Goal: Navigation & Orientation: Find specific page/section

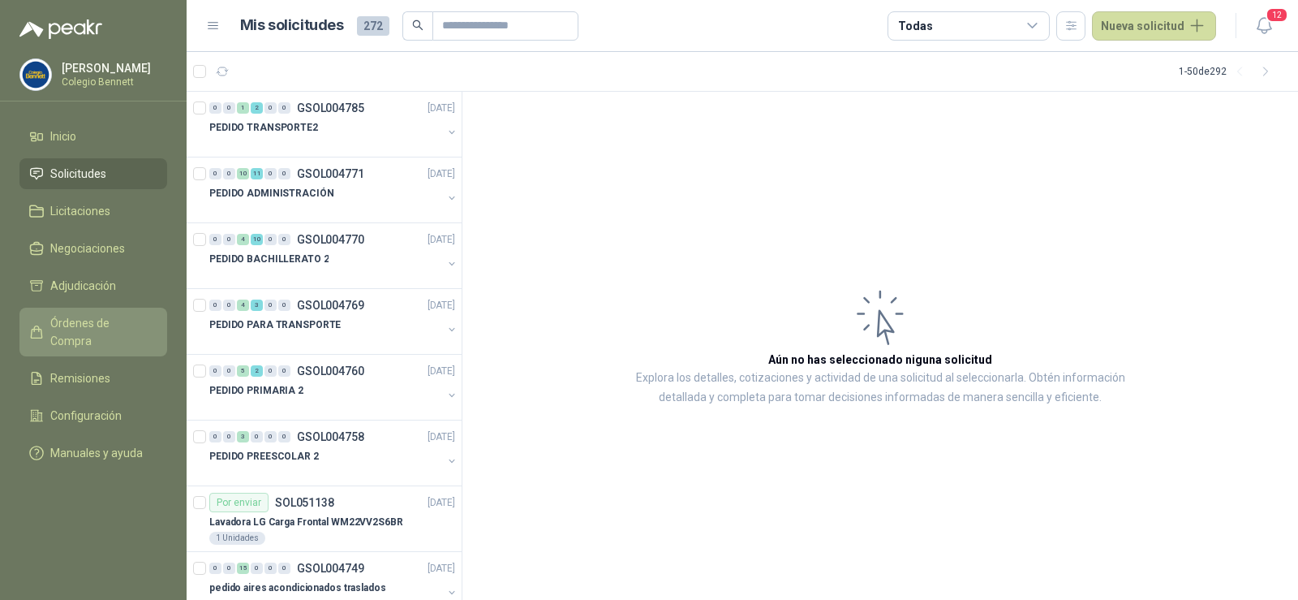
click at [97, 325] on span "Órdenes de Compra" at bounding box center [100, 332] width 101 height 36
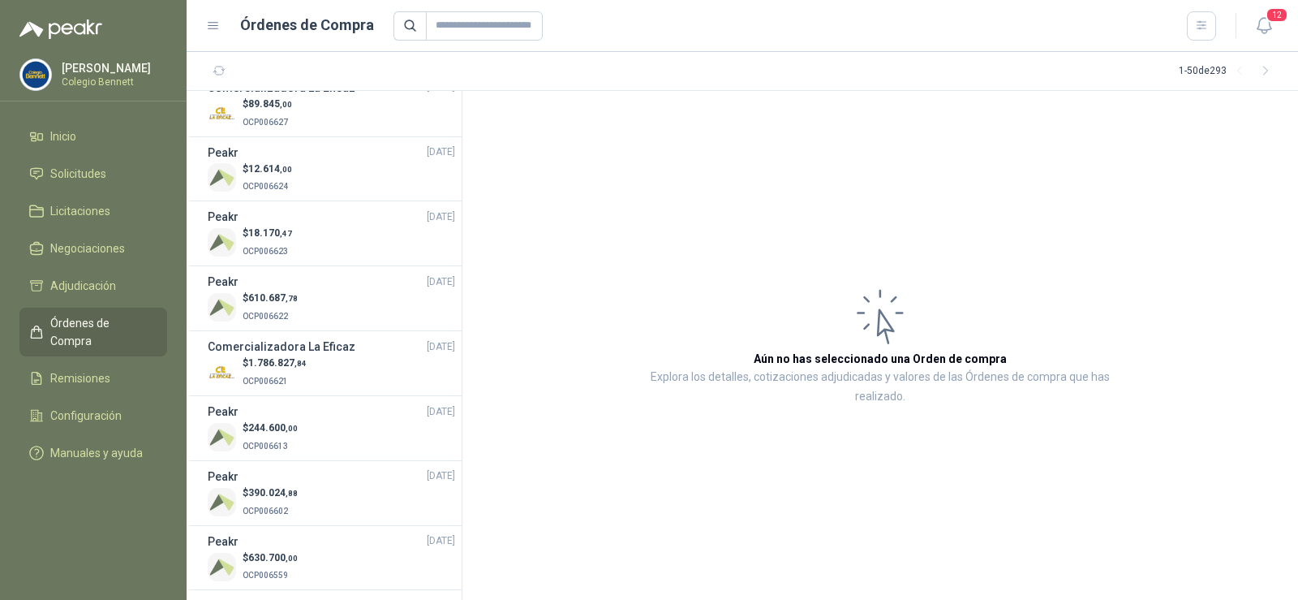
scroll to position [1460, 0]
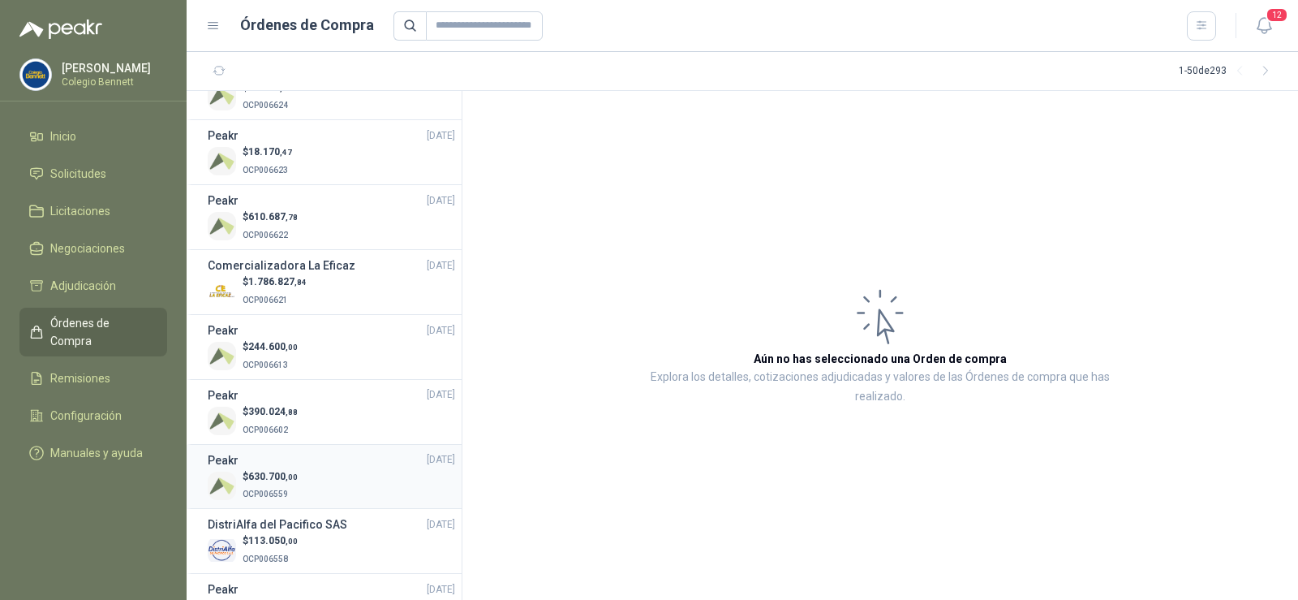
click at [312, 489] on div "$ 630.700 ,00 OCP006559" at bounding box center [331, 485] width 247 height 33
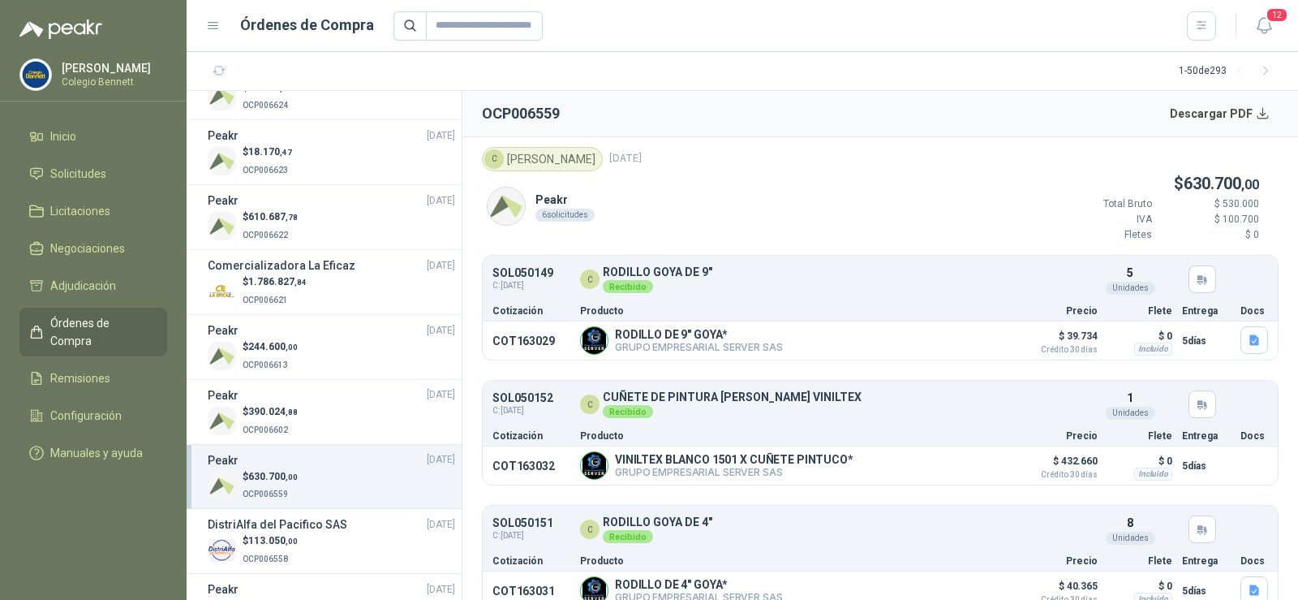
click at [312, 489] on div "$ 630.700 ,00 OCP006559" at bounding box center [331, 485] width 247 height 33
click at [303, 411] on div "$ 390.024 ,88 OCP006602" at bounding box center [331, 420] width 247 height 33
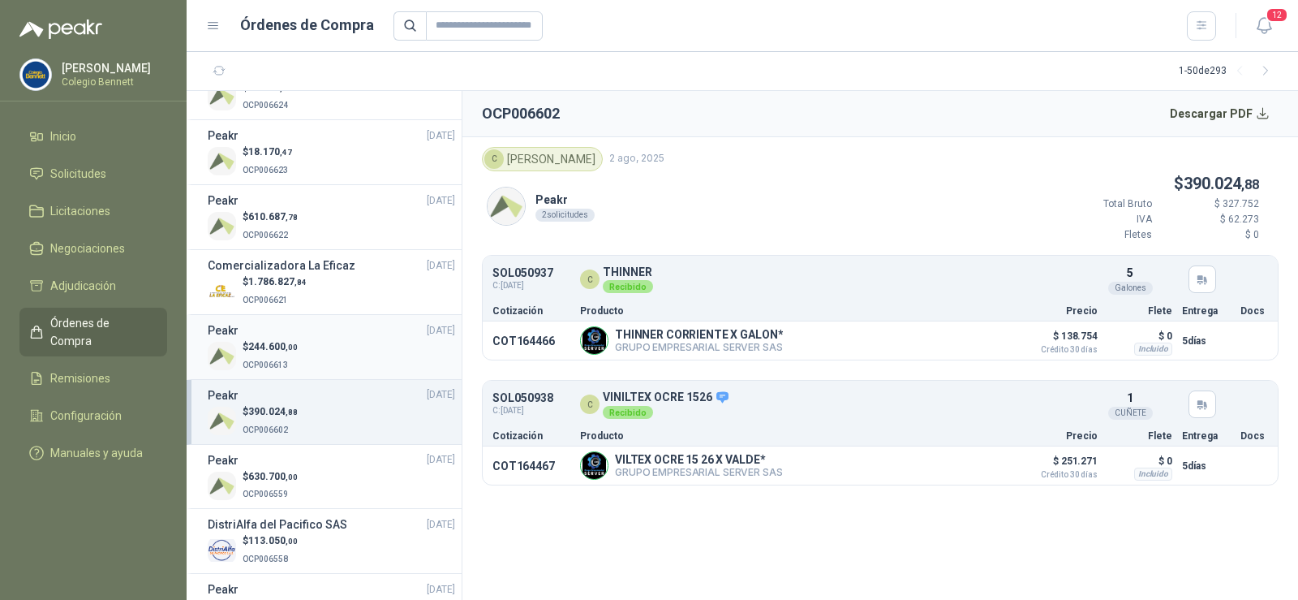
click at [273, 351] on span "244.600 ,00" at bounding box center [272, 346] width 49 height 11
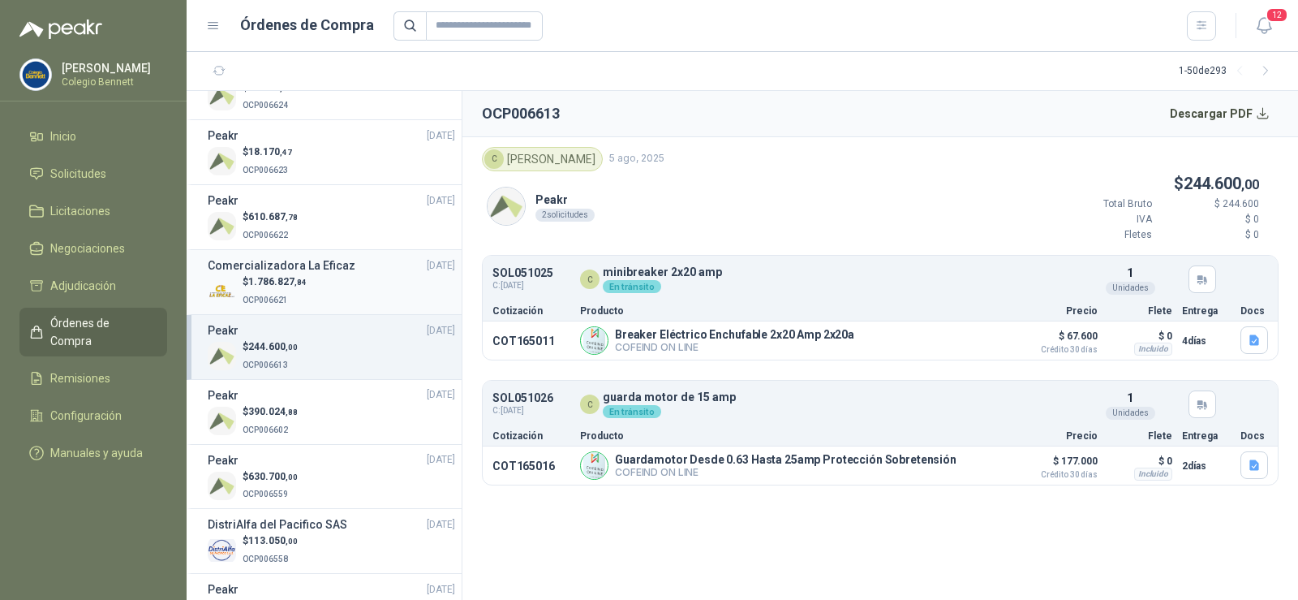
click at [269, 287] on p "$ 1.786.827 ,84" at bounding box center [275, 281] width 64 height 15
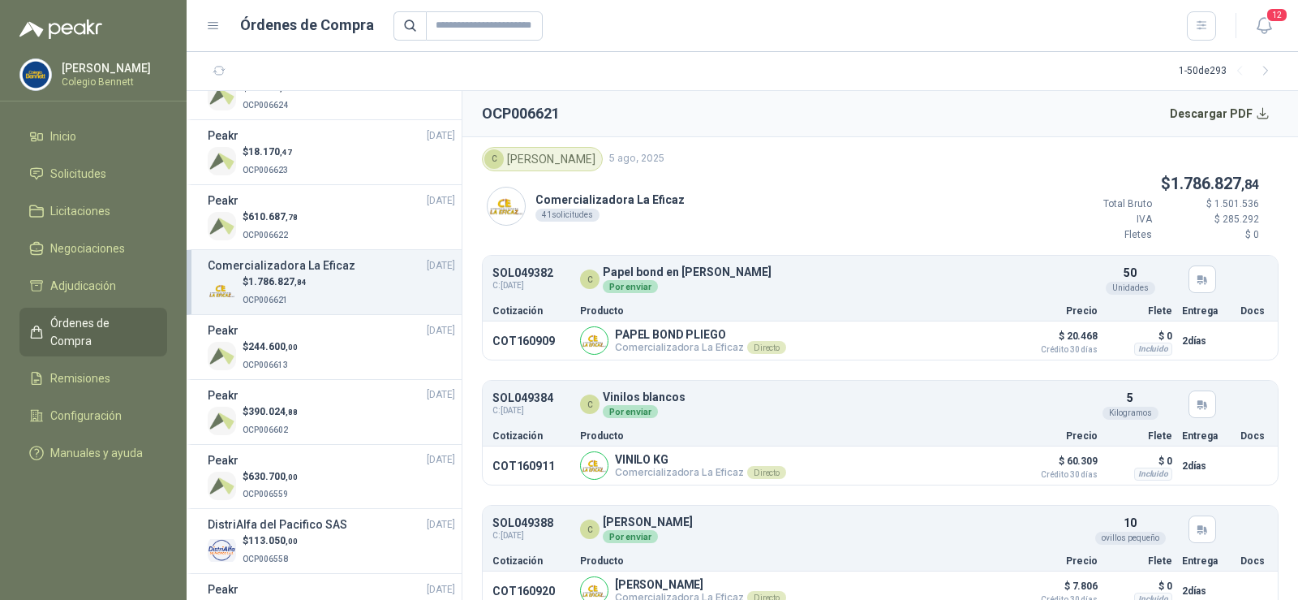
click at [288, 277] on span "1.786.827 ,84" at bounding box center [277, 281] width 58 height 11
click at [338, 277] on div "$ 1.786.827 ,84 OCP006621" at bounding box center [331, 290] width 247 height 33
click at [297, 219] on span ",78" at bounding box center [292, 217] width 12 height 9
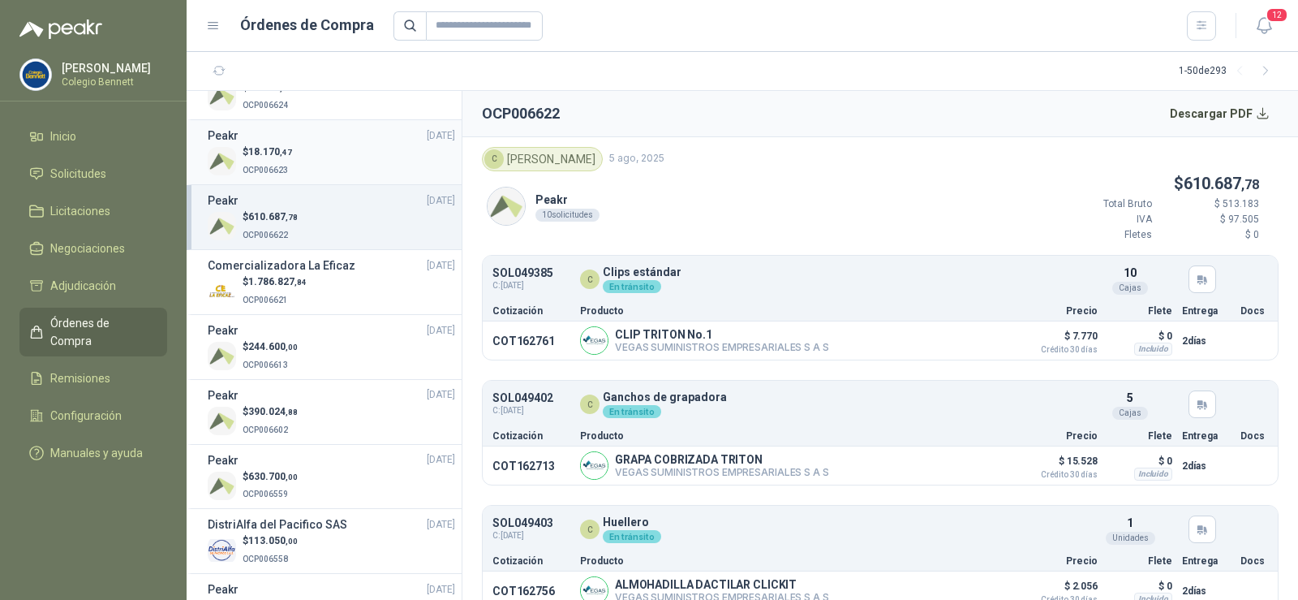
click at [301, 157] on div "$ 18.170 ,47 OCP006623" at bounding box center [331, 160] width 247 height 33
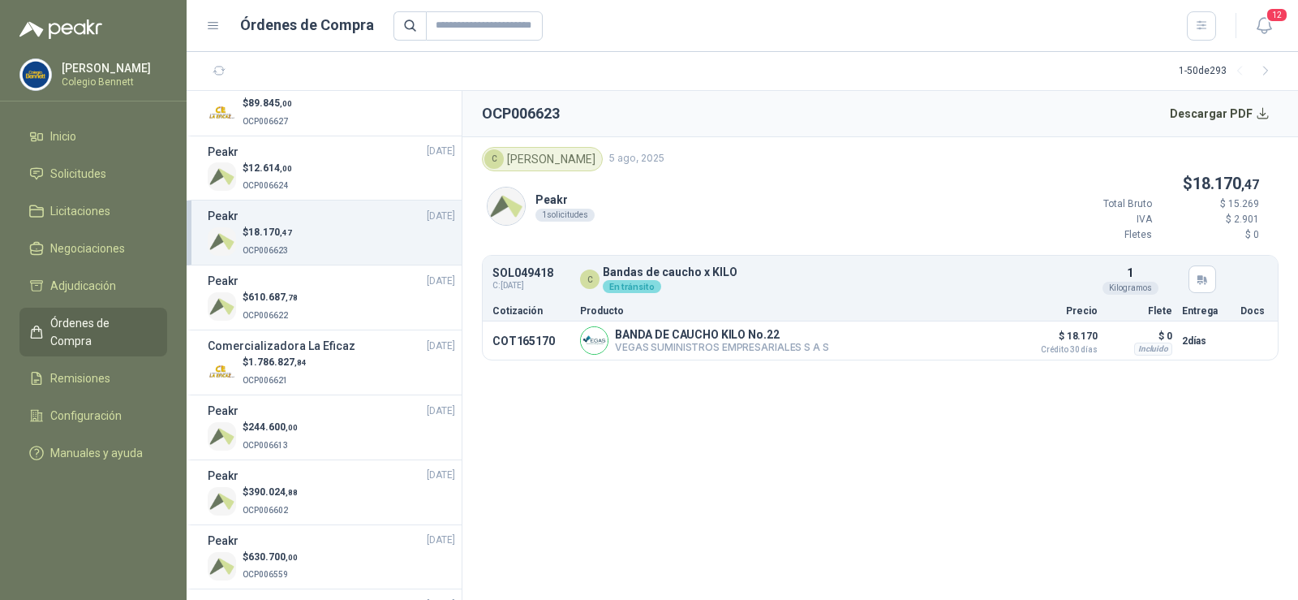
scroll to position [1379, 0]
click at [304, 157] on div "Peakr [DATE]" at bounding box center [331, 153] width 247 height 18
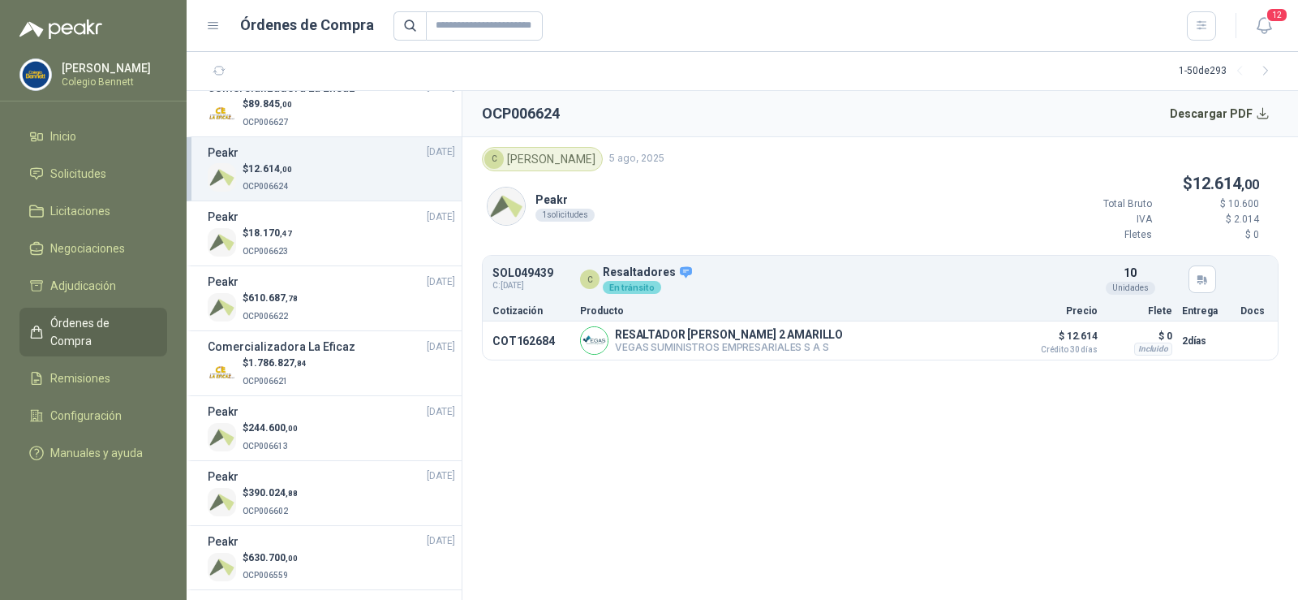
click at [305, 177] on div "$ 12.614 ,00 OCP006624" at bounding box center [331, 177] width 247 height 33
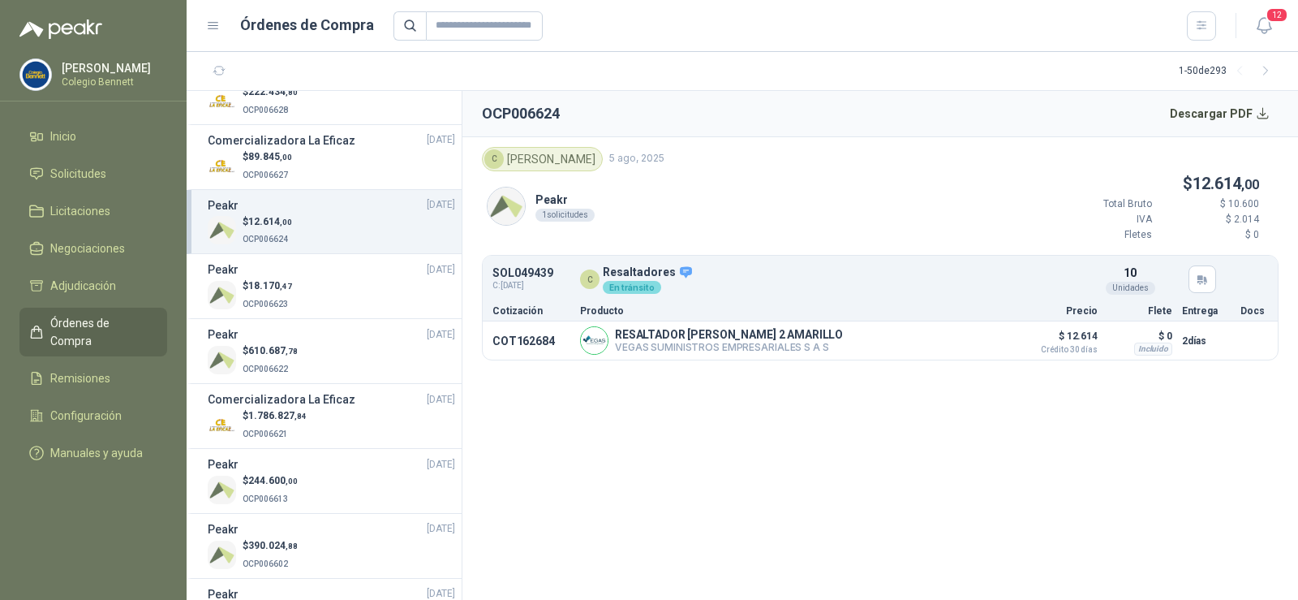
scroll to position [1298, 0]
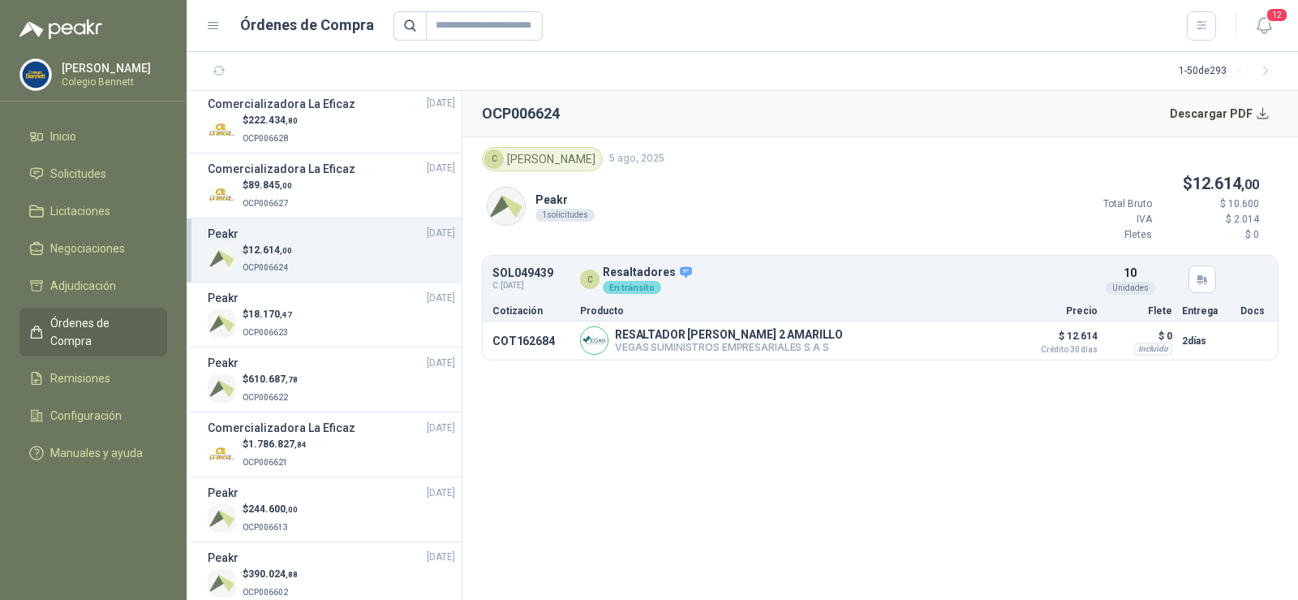
click at [315, 183] on div "$ 89.845 ,00 OCP006627" at bounding box center [331, 194] width 247 height 33
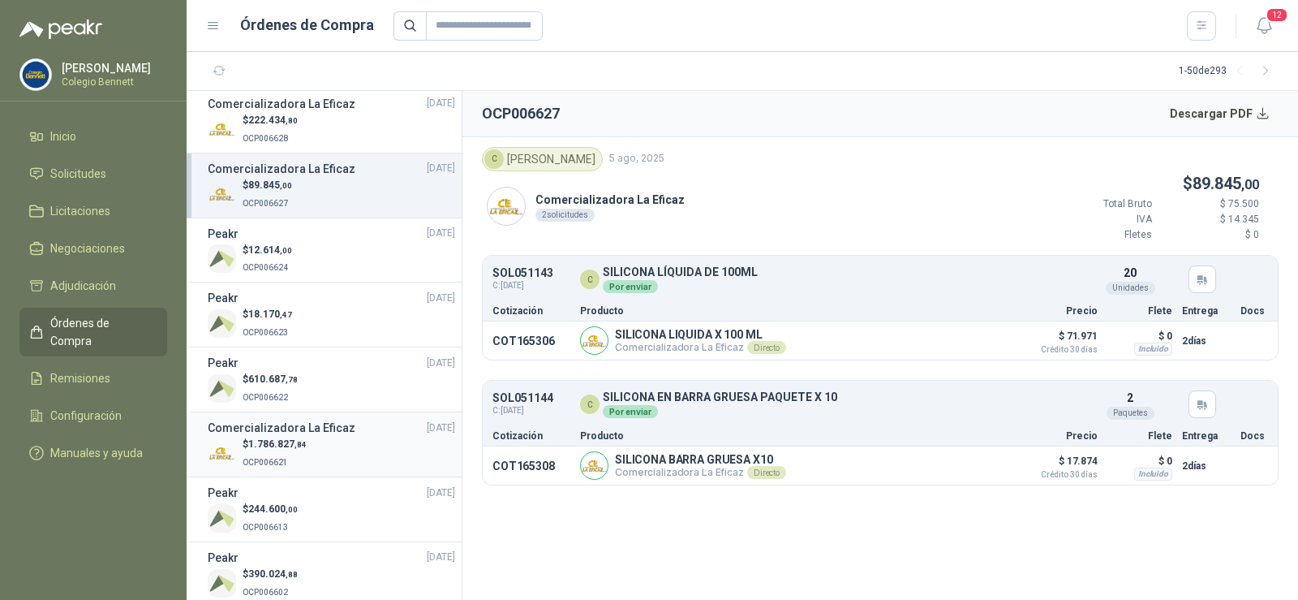
click at [282, 448] on span "1.786.827 ,84" at bounding box center [277, 443] width 58 height 11
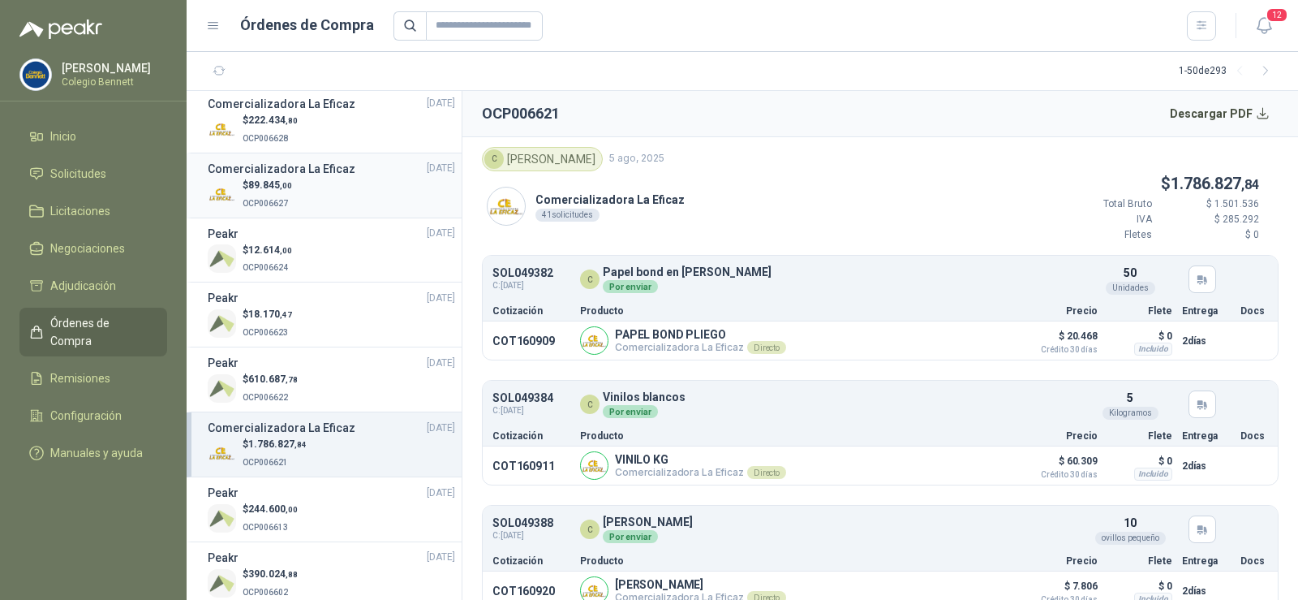
click at [312, 195] on div "$ 89.845 ,00 OCP006627" at bounding box center [331, 194] width 247 height 33
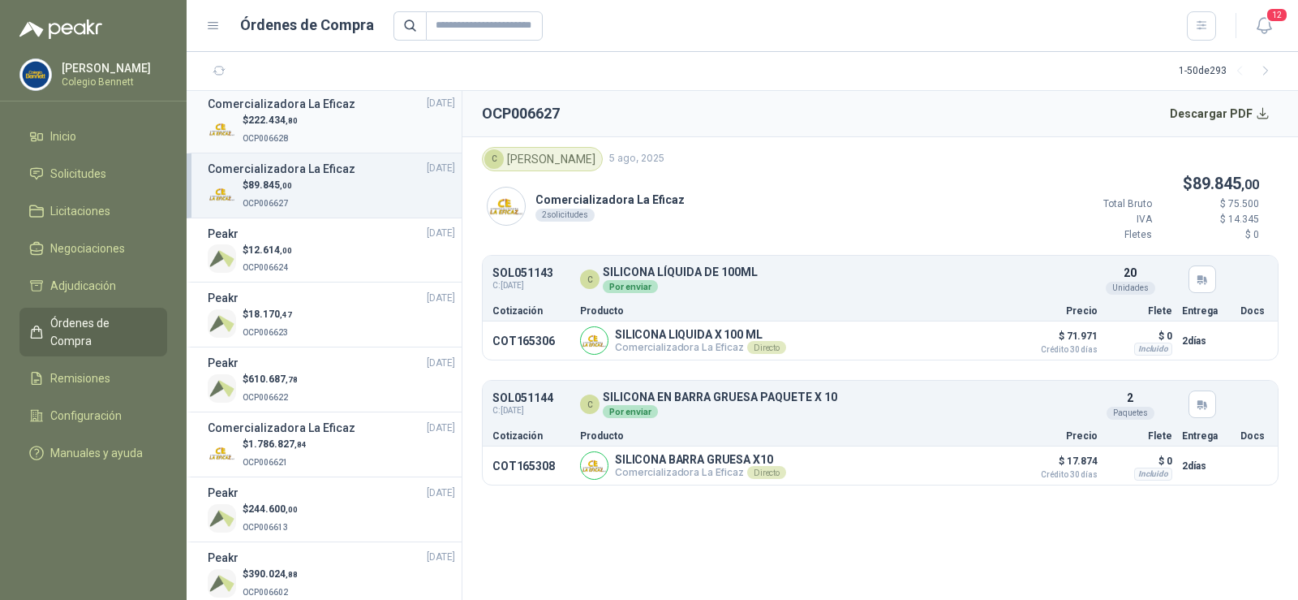
click at [308, 118] on div "$ 222.434 ,80 OCP006628" at bounding box center [331, 129] width 247 height 33
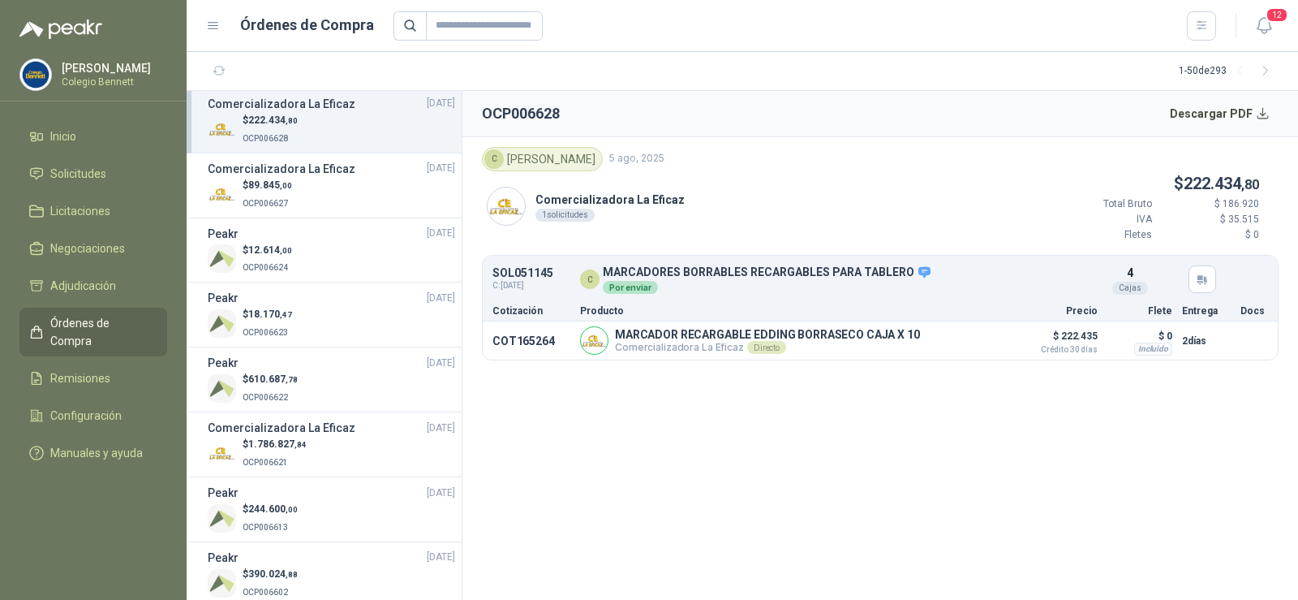
click at [294, 133] on p "OCP006628" at bounding box center [270, 137] width 55 height 18
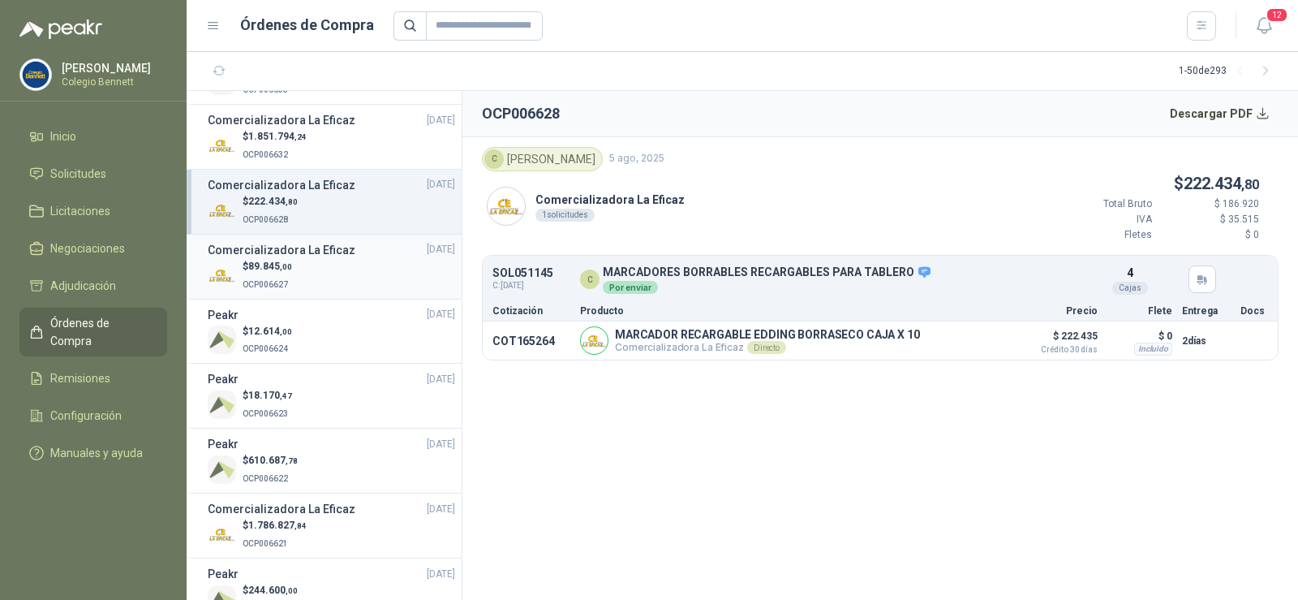
scroll to position [1136, 0]
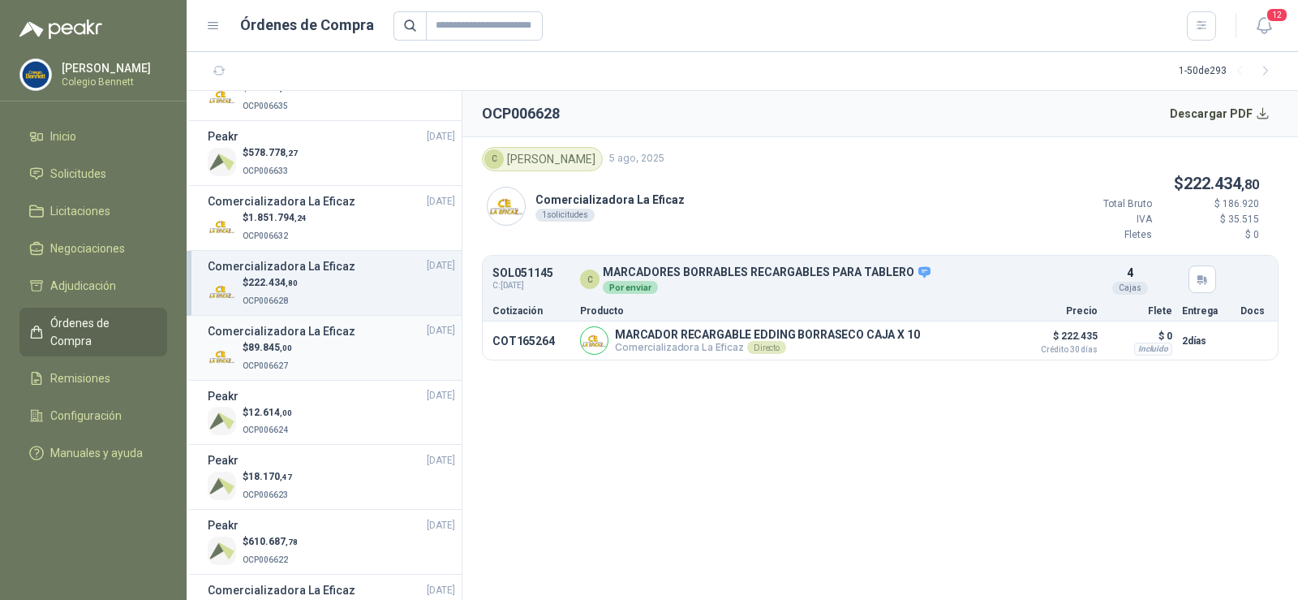
click at [338, 213] on div "$ 1.851.794 ,24 OCP006632" at bounding box center [331, 226] width 247 height 33
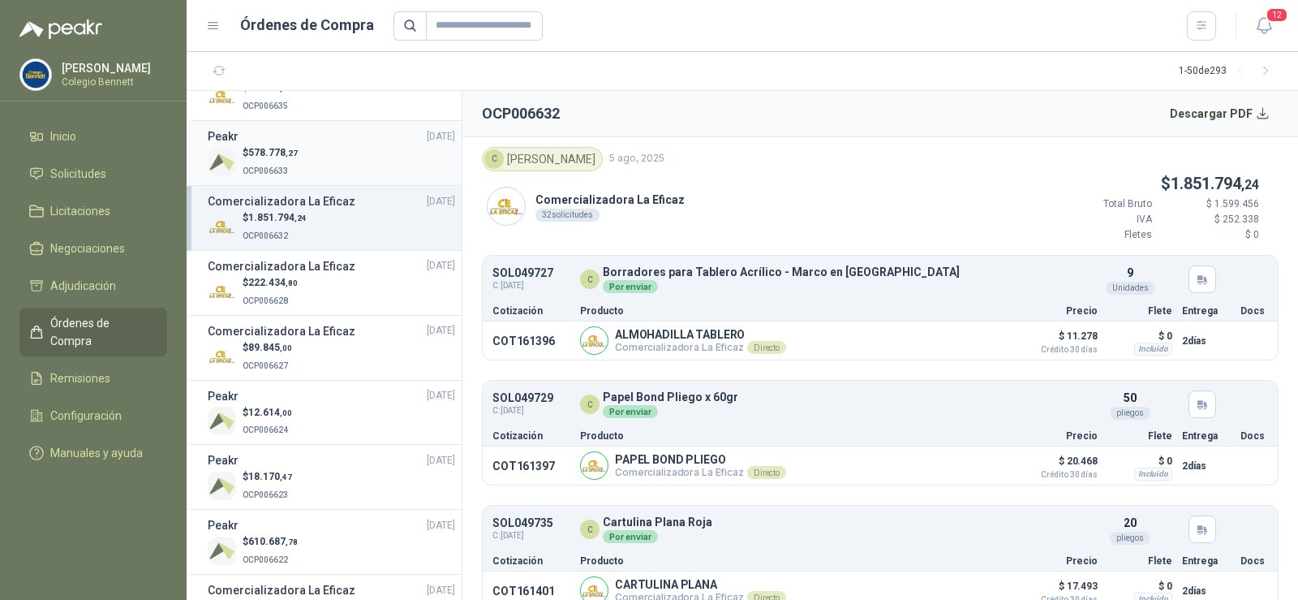
click at [333, 165] on div "$ 578.778 ,27 OCP006633" at bounding box center [331, 161] width 247 height 33
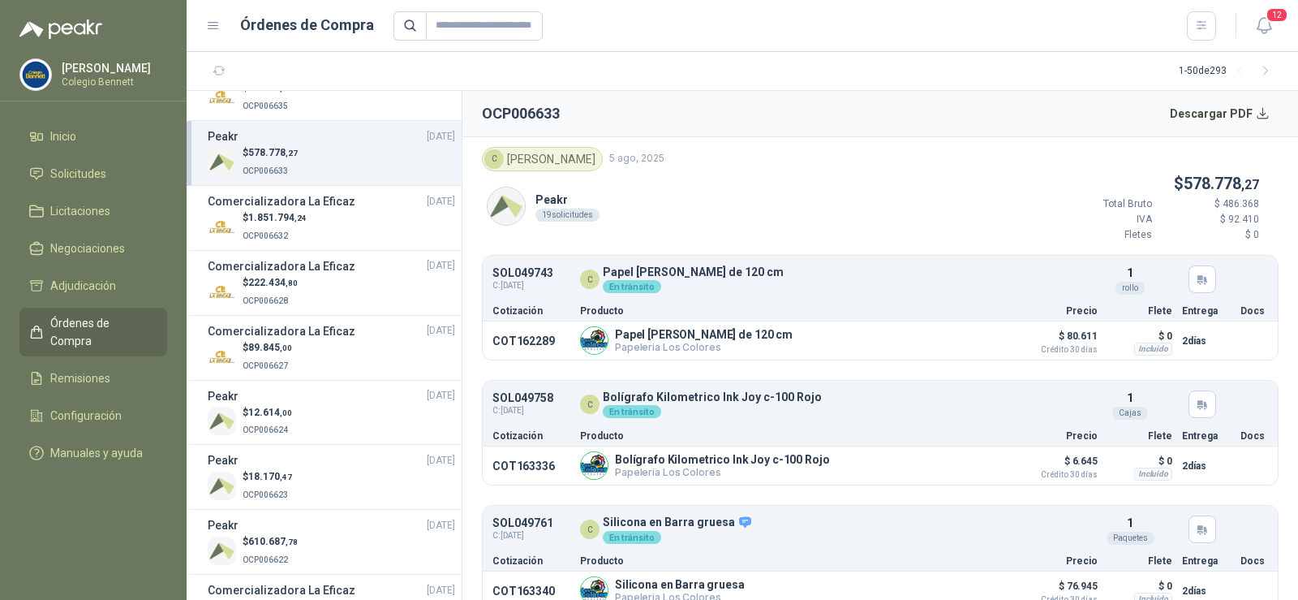
scroll to position [1055, 0]
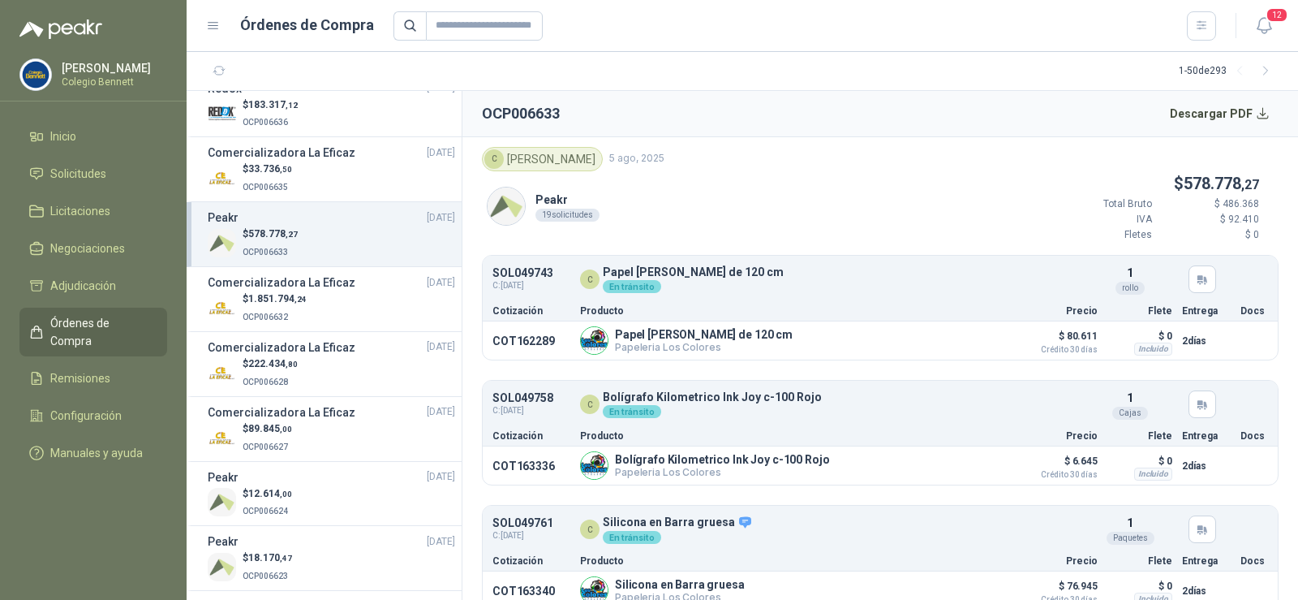
click at [350, 168] on div "$ 33.736 ,50 OCP006635" at bounding box center [331, 177] width 247 height 33
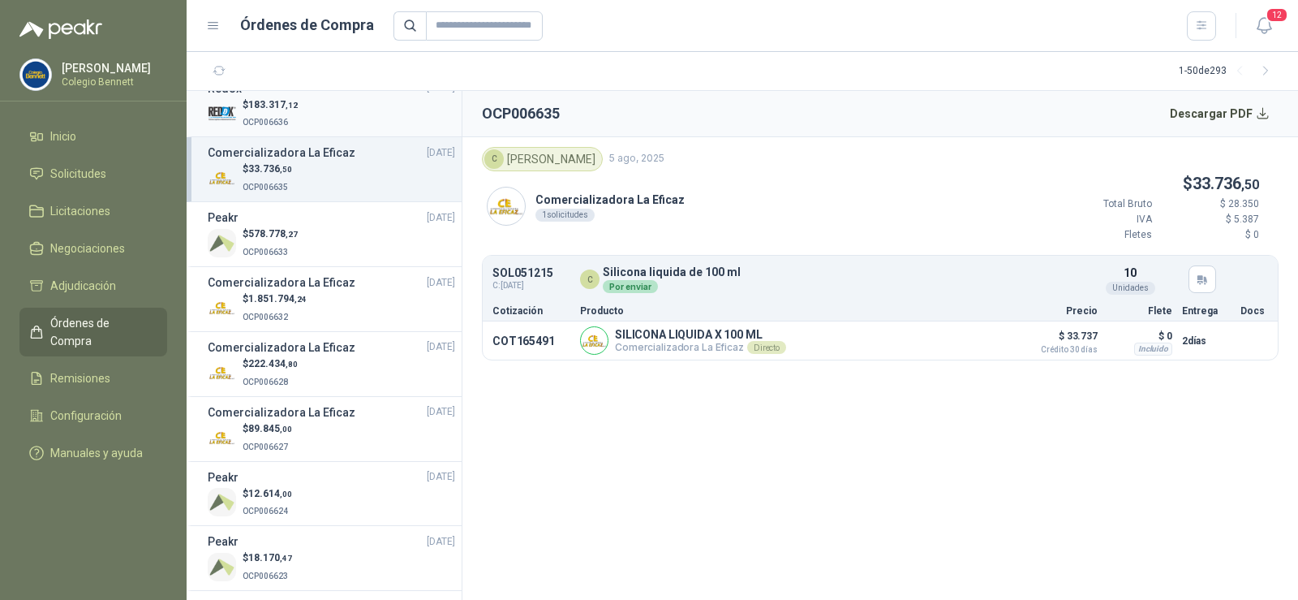
click at [288, 106] on span ",12" at bounding box center [292, 105] width 12 height 9
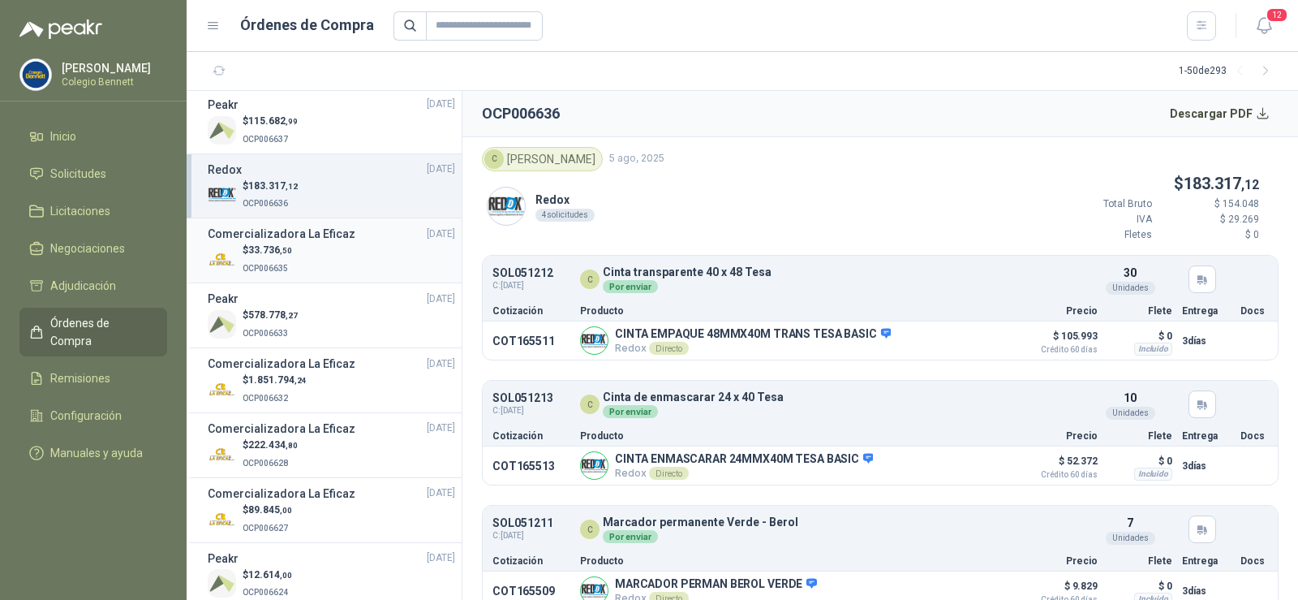
scroll to position [892, 0]
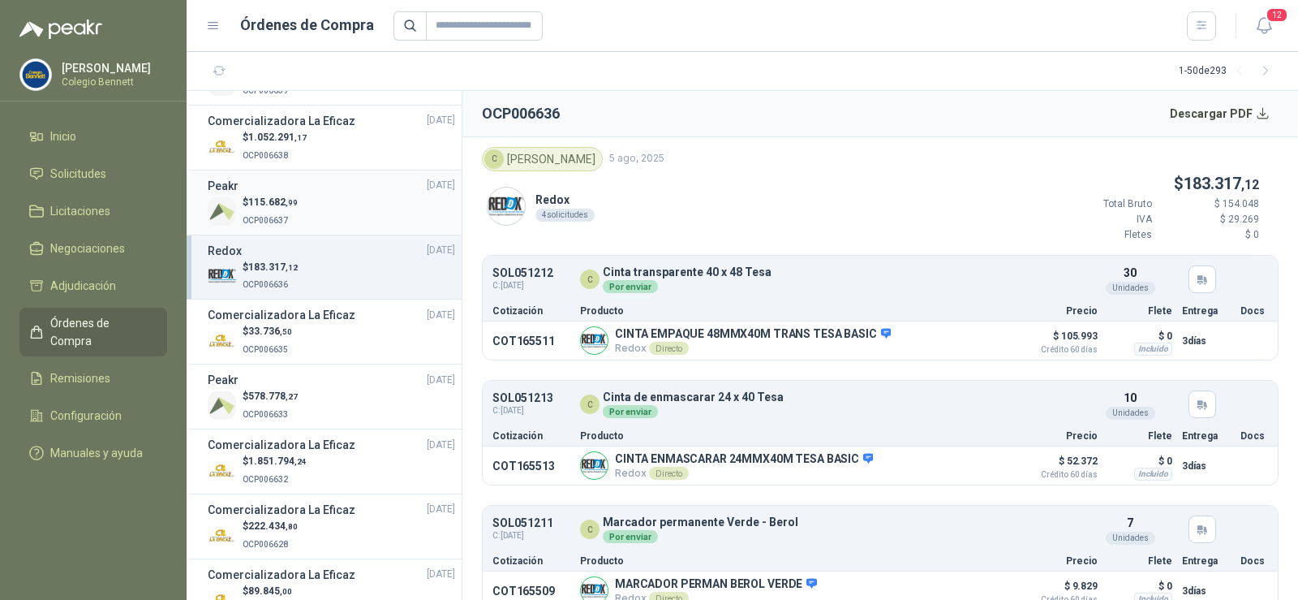
click at [338, 203] on div "$ 115.682 ,99 OCP006637" at bounding box center [331, 211] width 247 height 33
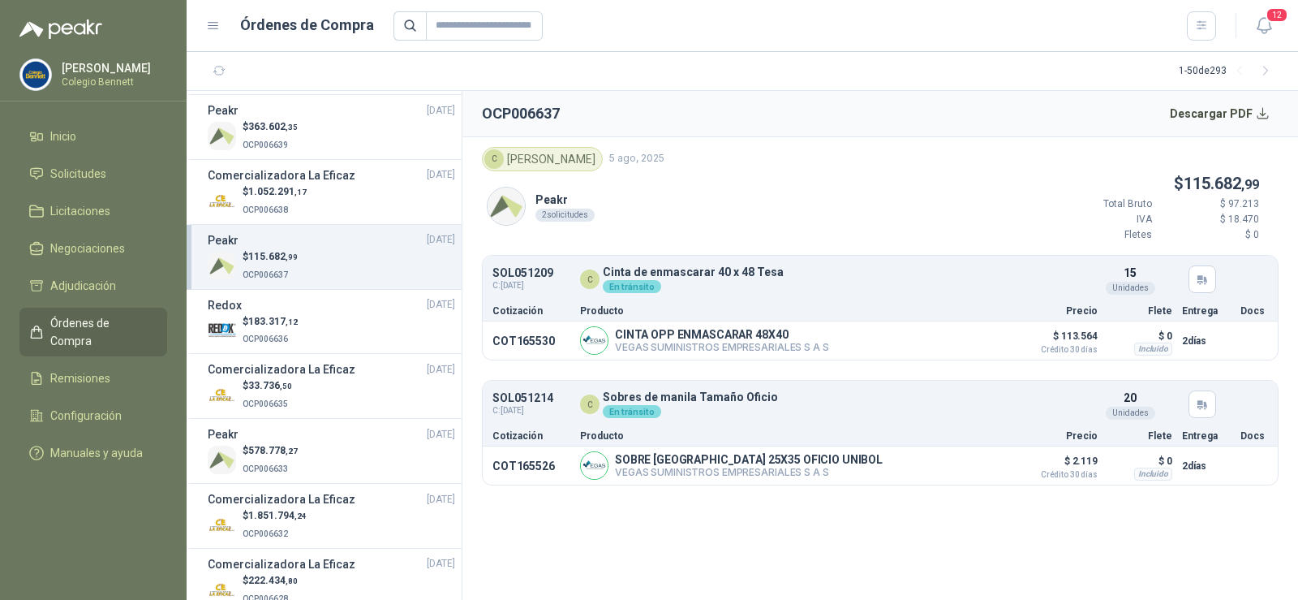
scroll to position [811, 0]
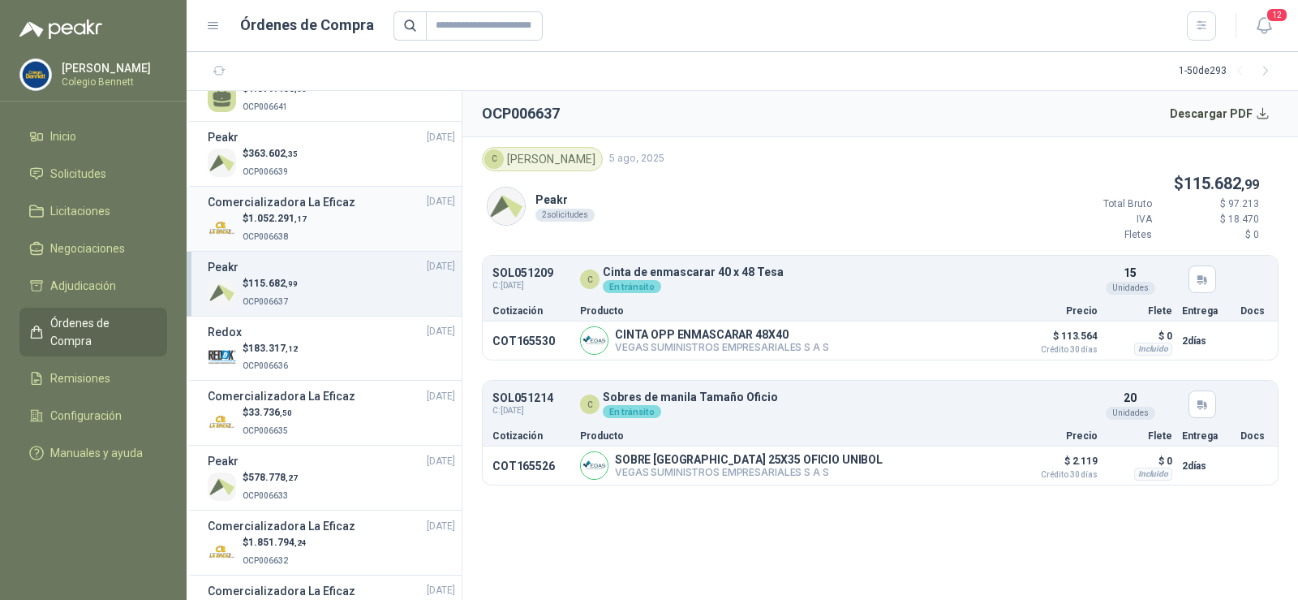
click at [340, 212] on link "Comercializadora La Eficaz [DATE] $ 1.052.291 ,17 OCP006638" at bounding box center [331, 218] width 247 height 51
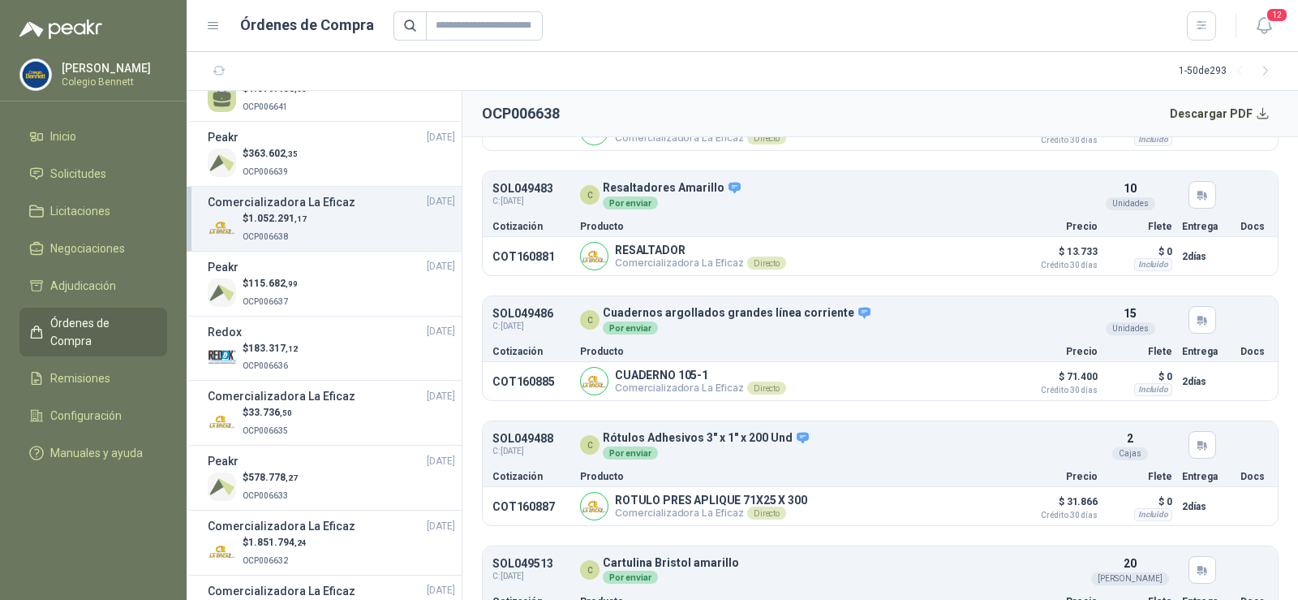
scroll to position [3269, 0]
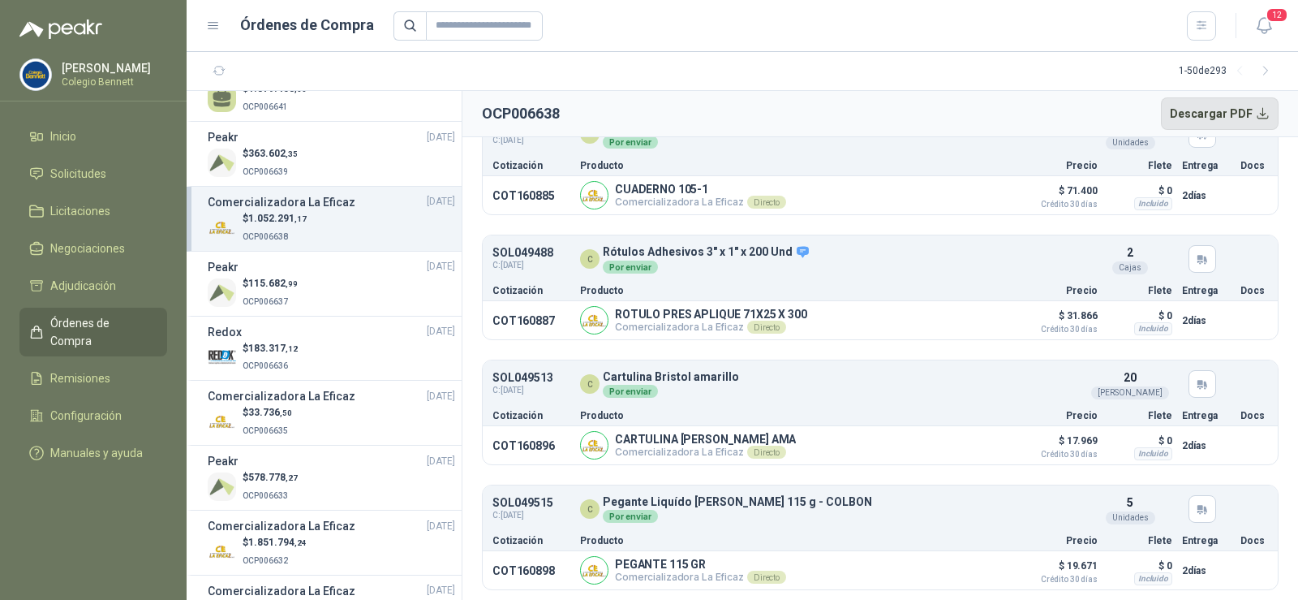
click at [1218, 107] on button "Descargar PDF" at bounding box center [1220, 113] width 118 height 32
click at [296, 153] on span ",35" at bounding box center [292, 153] width 12 height 9
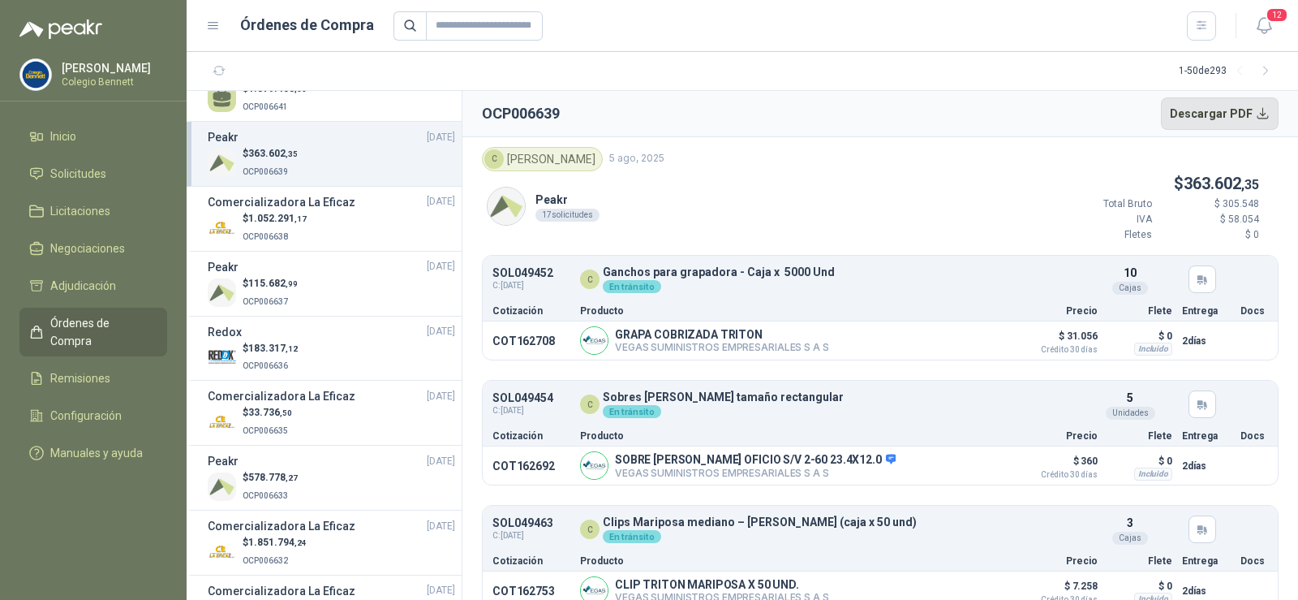
click at [1196, 106] on button "Descargar PDF" at bounding box center [1220, 113] width 118 height 32
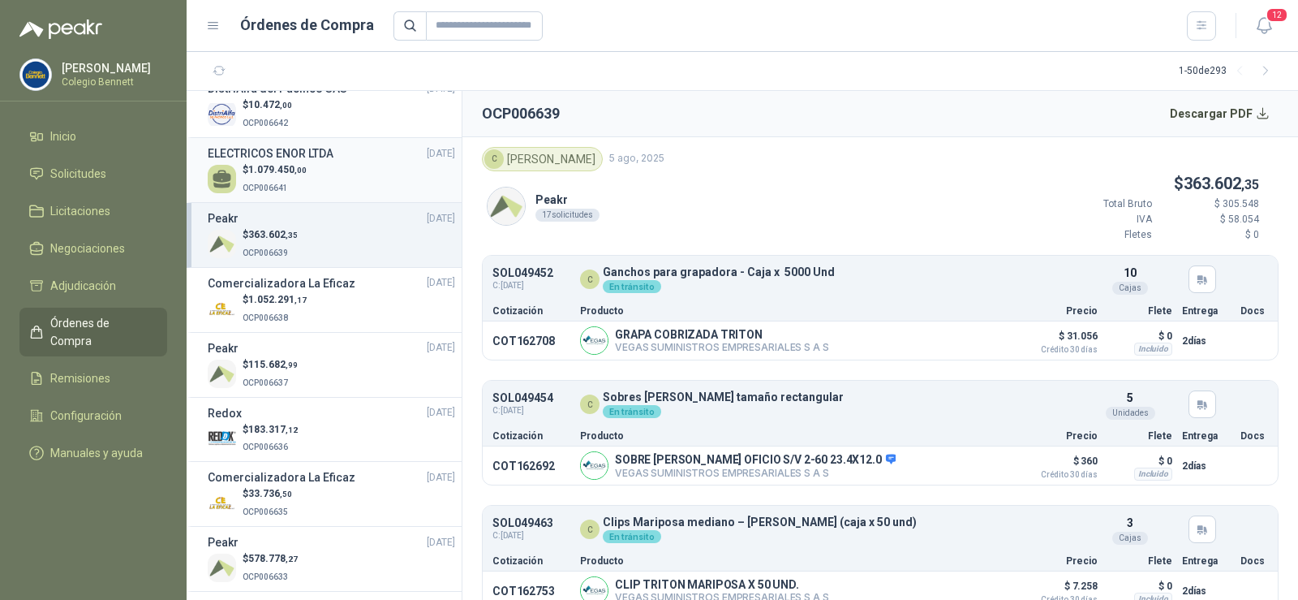
click at [356, 178] on div "$ 1.079.450 ,00 OCP006641" at bounding box center [331, 178] width 247 height 33
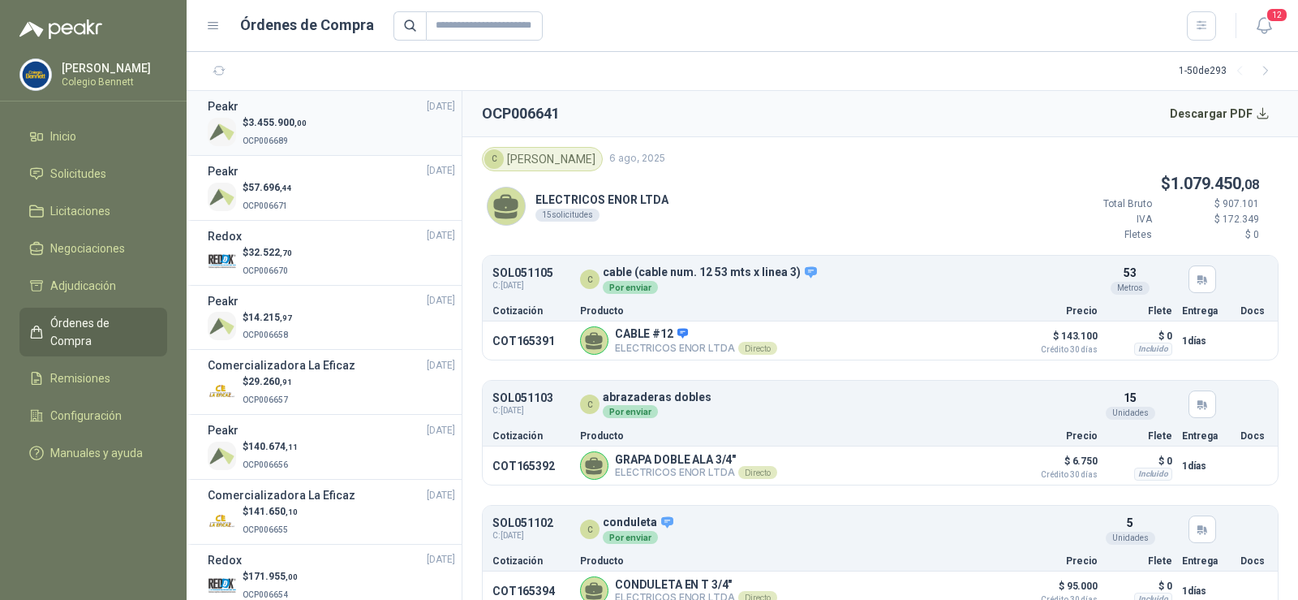
click at [331, 121] on div "$ 3.455.900 ,00 OCP006689" at bounding box center [331, 131] width 247 height 33
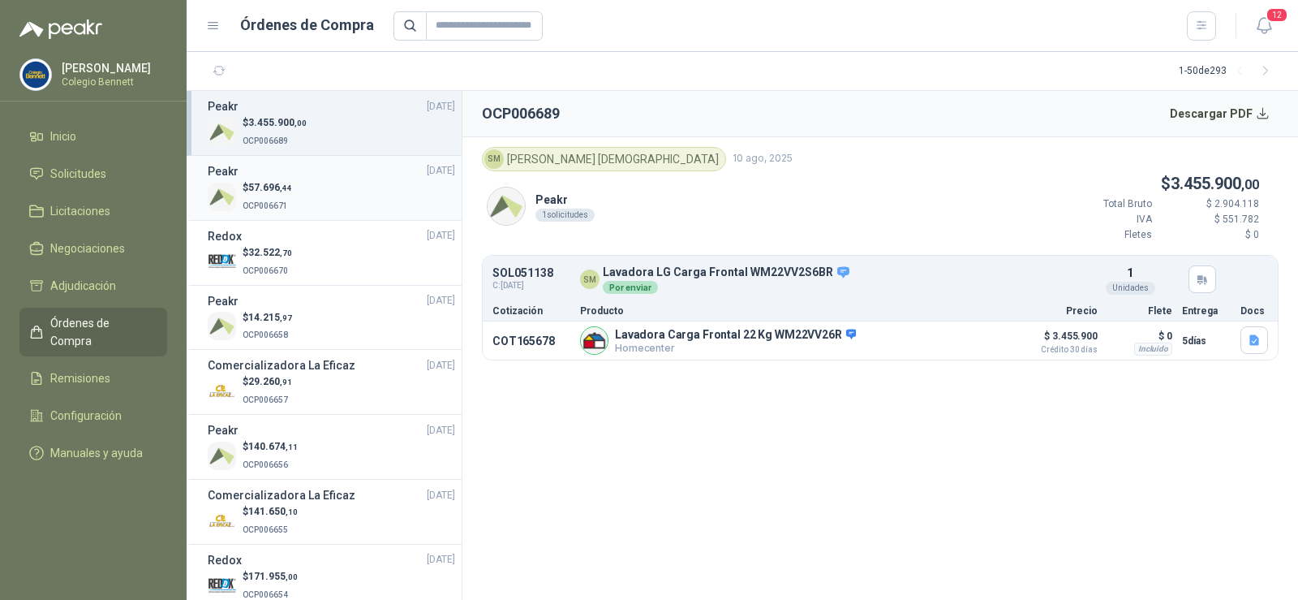
click at [308, 176] on div "Peakr [DATE]" at bounding box center [331, 171] width 247 height 18
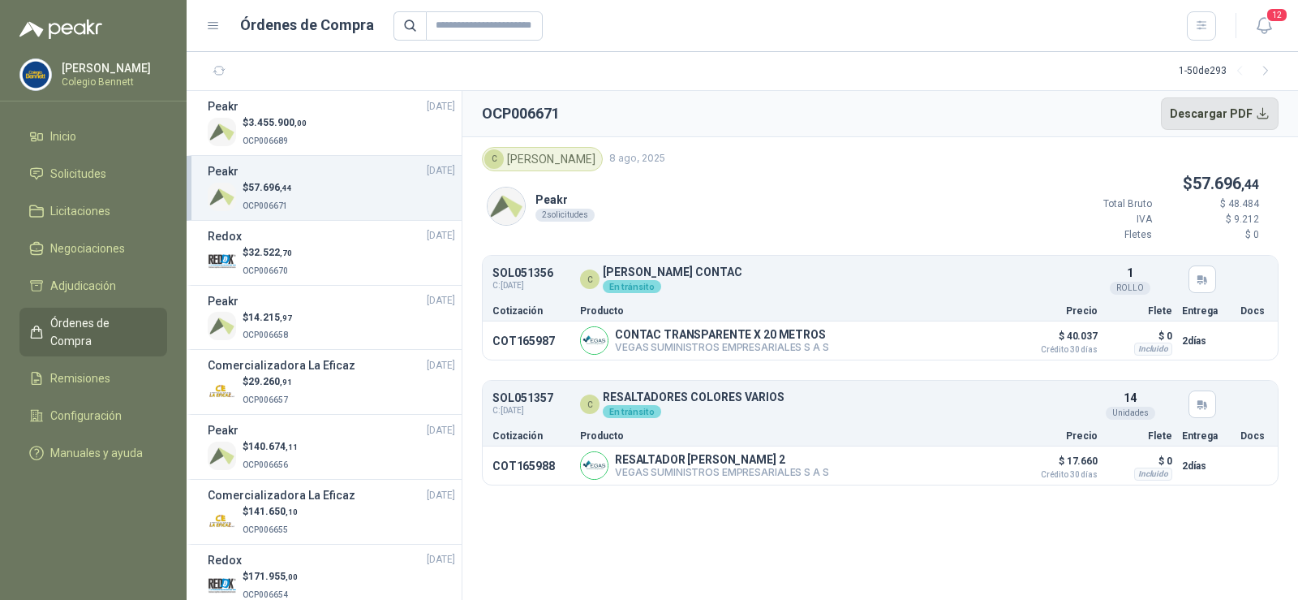
click at [1214, 110] on button "Descargar PDF" at bounding box center [1220, 113] width 118 height 32
click at [294, 247] on div "$ 32.522 ,70 OCP006670" at bounding box center [331, 261] width 247 height 33
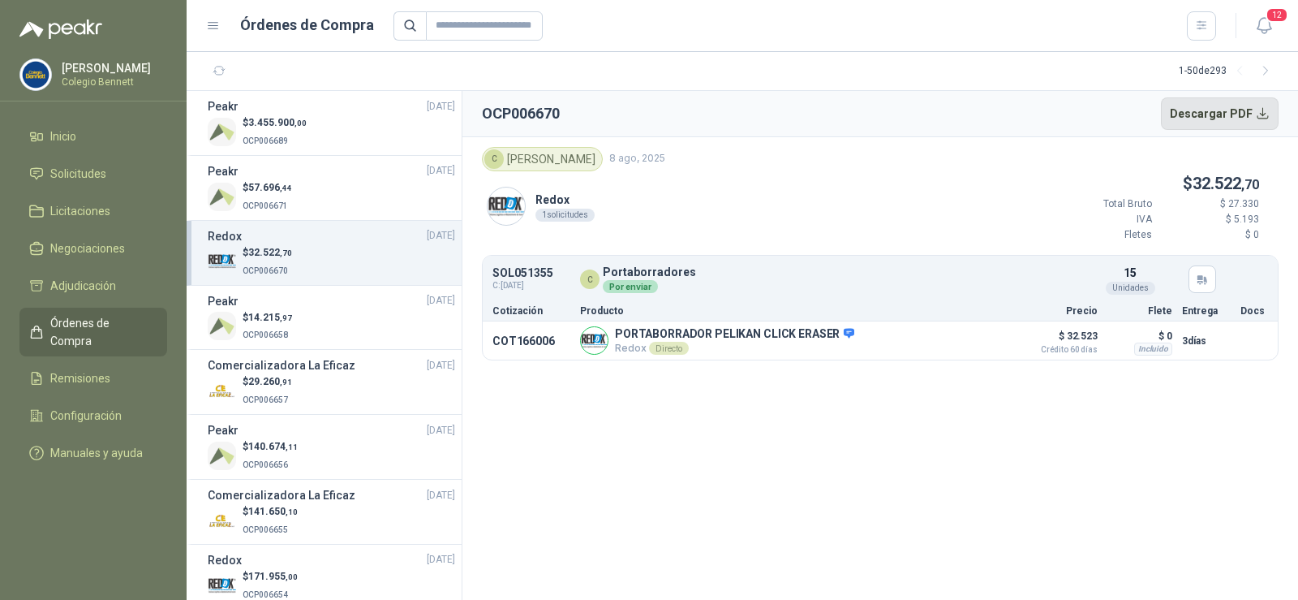
click at [1210, 110] on button "Descargar PDF" at bounding box center [1220, 113] width 118 height 32
click at [271, 313] on span "14.215 ,97" at bounding box center [270, 317] width 44 height 11
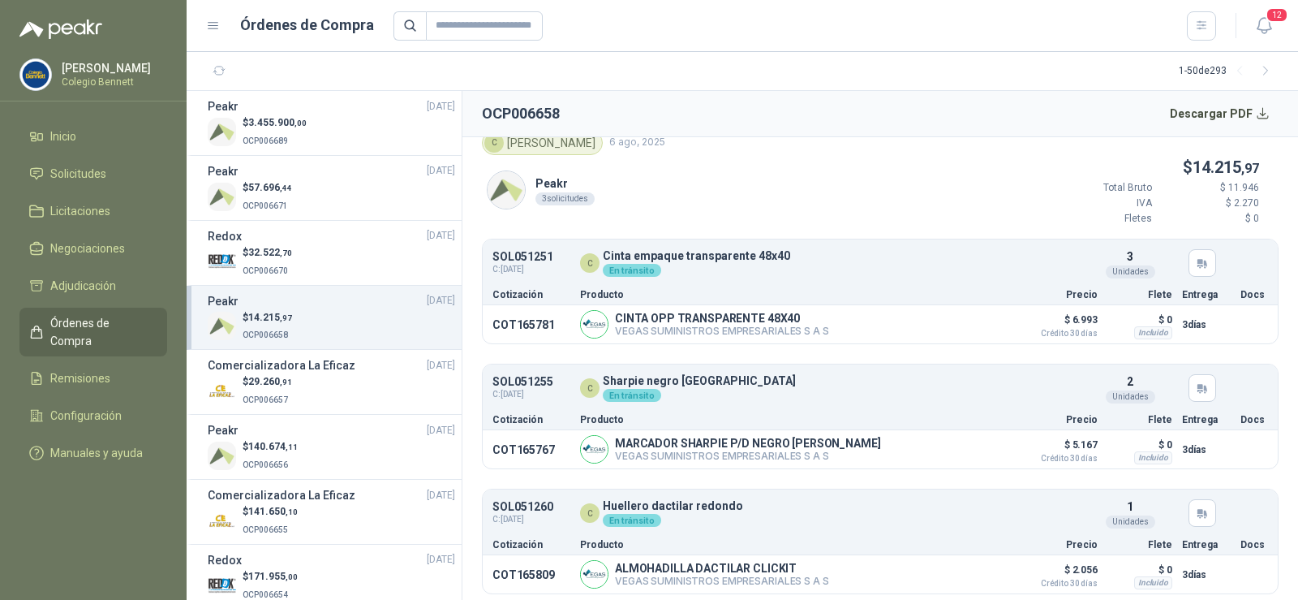
scroll to position [20, 0]
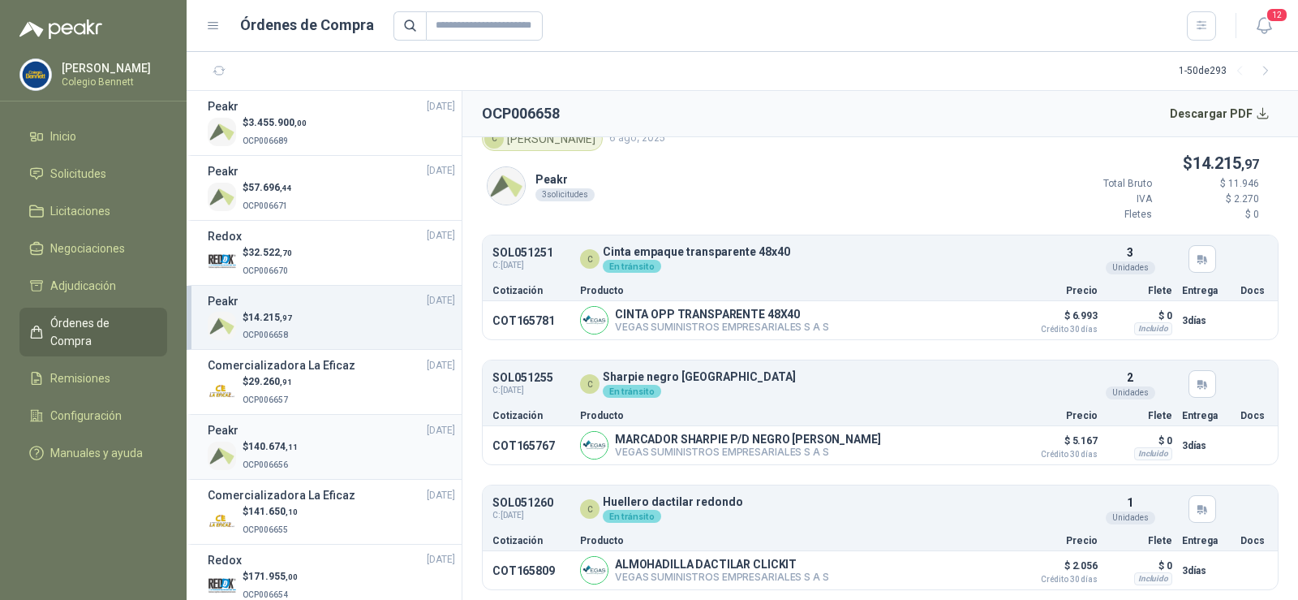
click at [291, 443] on span ",11" at bounding box center [292, 446] width 12 height 9
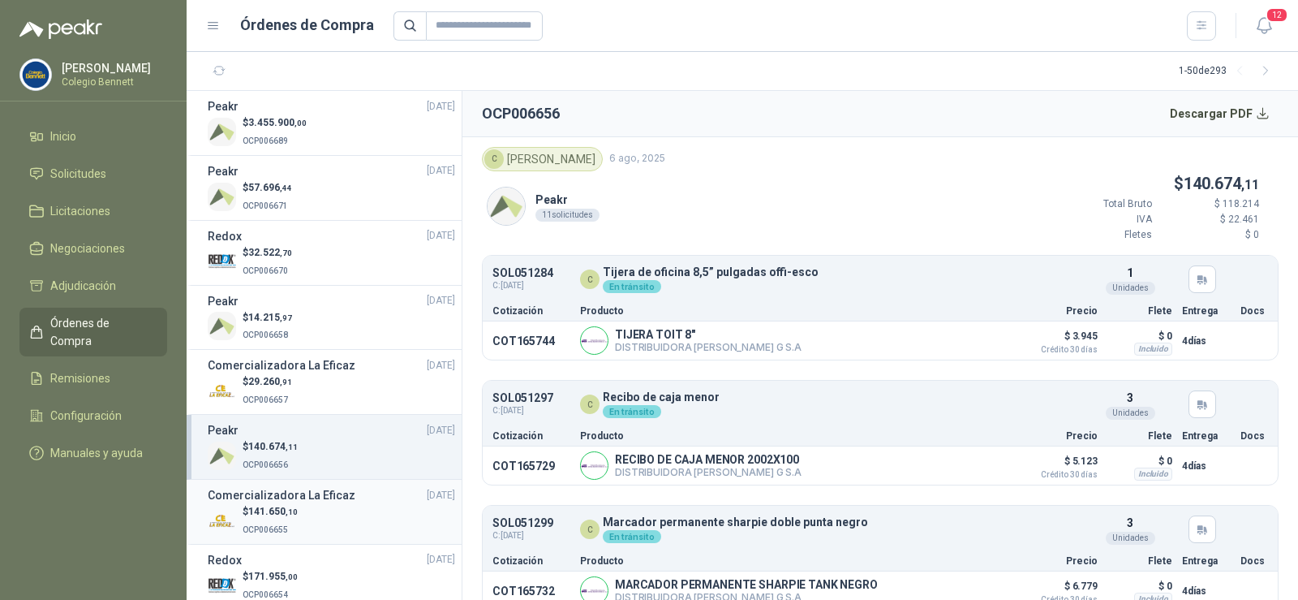
click at [316, 513] on div "$ 141.650 ,10 OCP006655" at bounding box center [331, 520] width 247 height 33
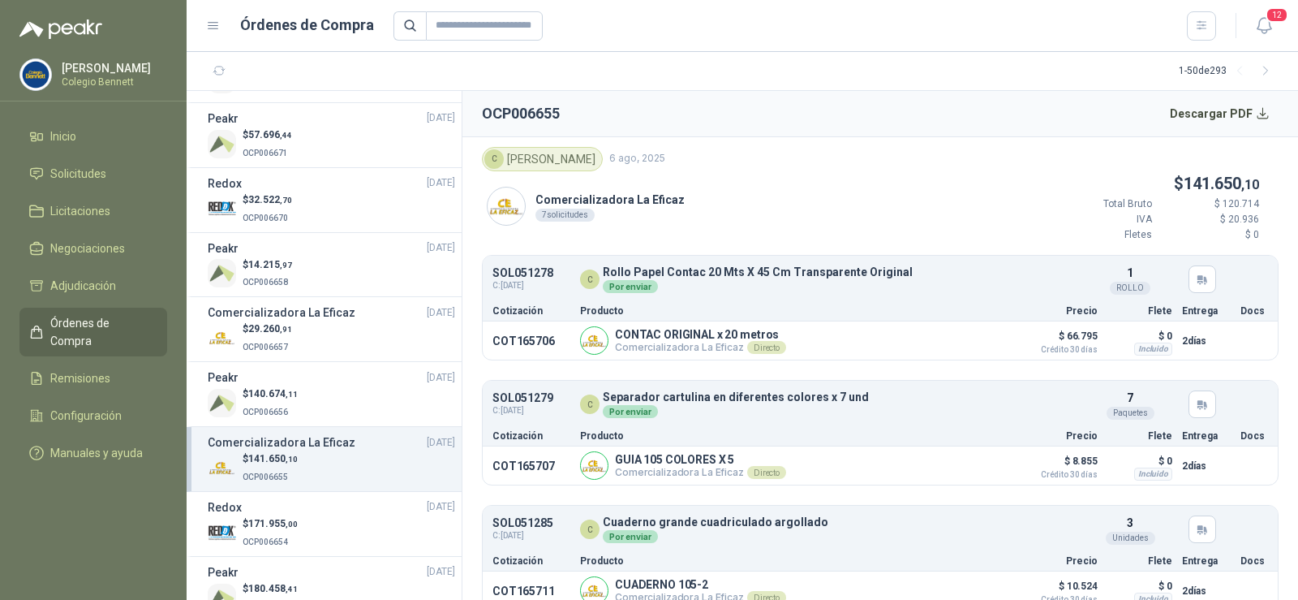
scroll to position [81, 0]
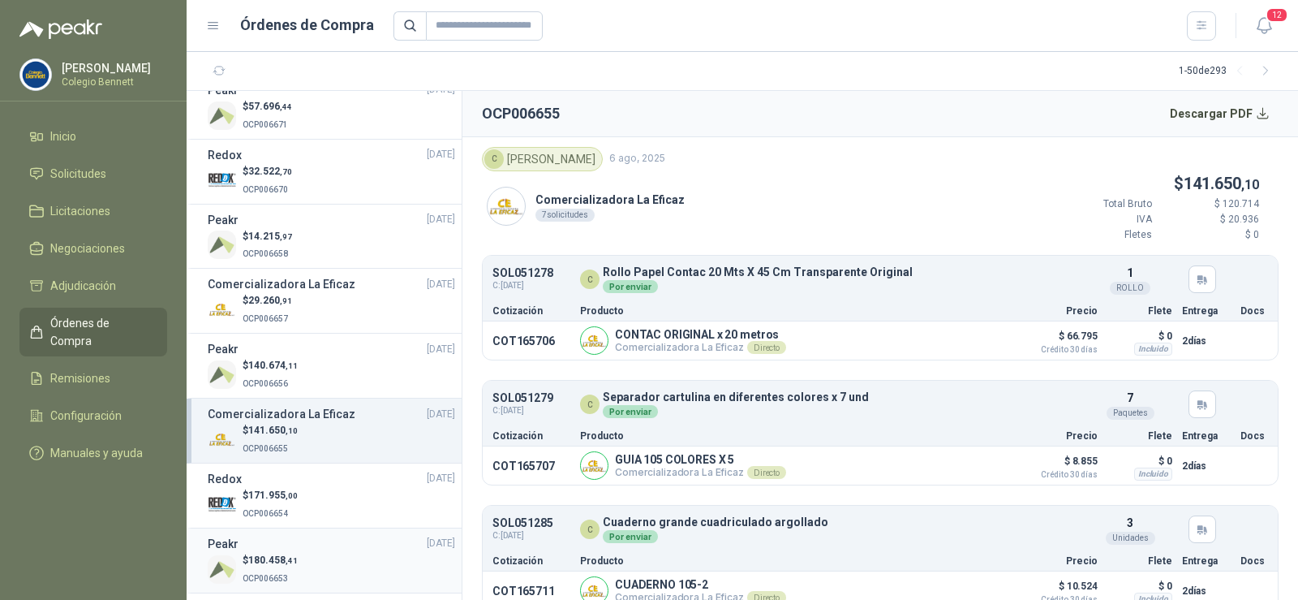
click at [304, 561] on div "$ 180.458 ,41 OCP006653" at bounding box center [331, 569] width 247 height 33
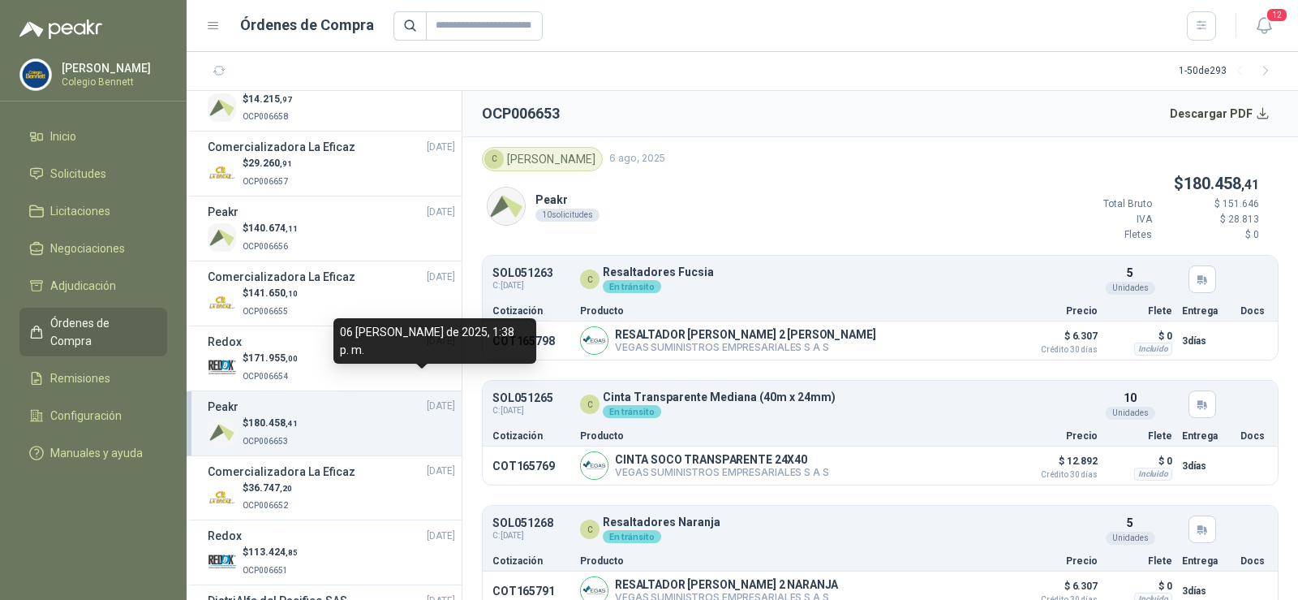
scroll to position [243, 0]
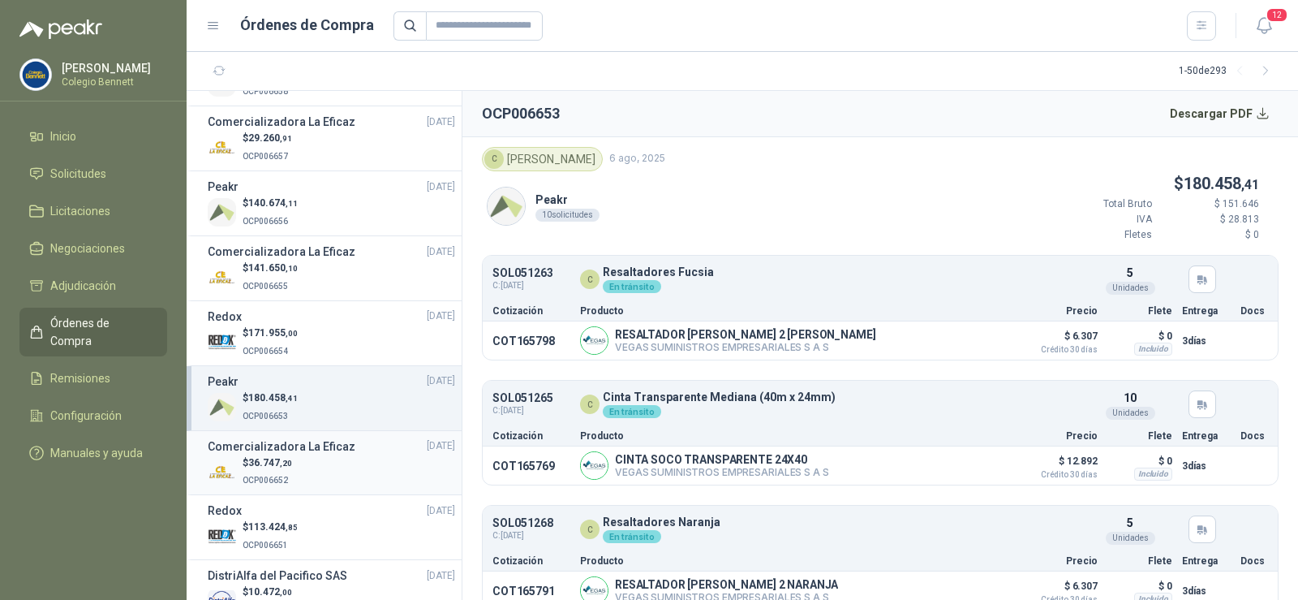
click at [316, 460] on div "$ 36.747 ,20 OCP006652" at bounding box center [331, 471] width 247 height 33
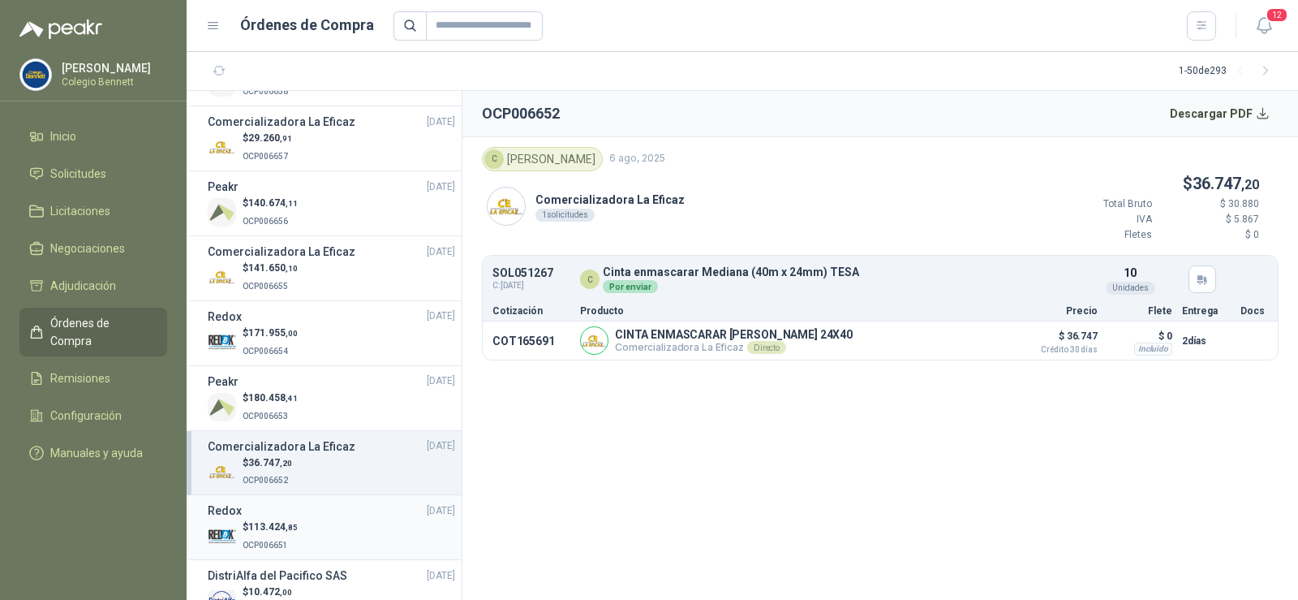
click at [269, 541] on span "OCP006651" at bounding box center [265, 544] width 45 height 9
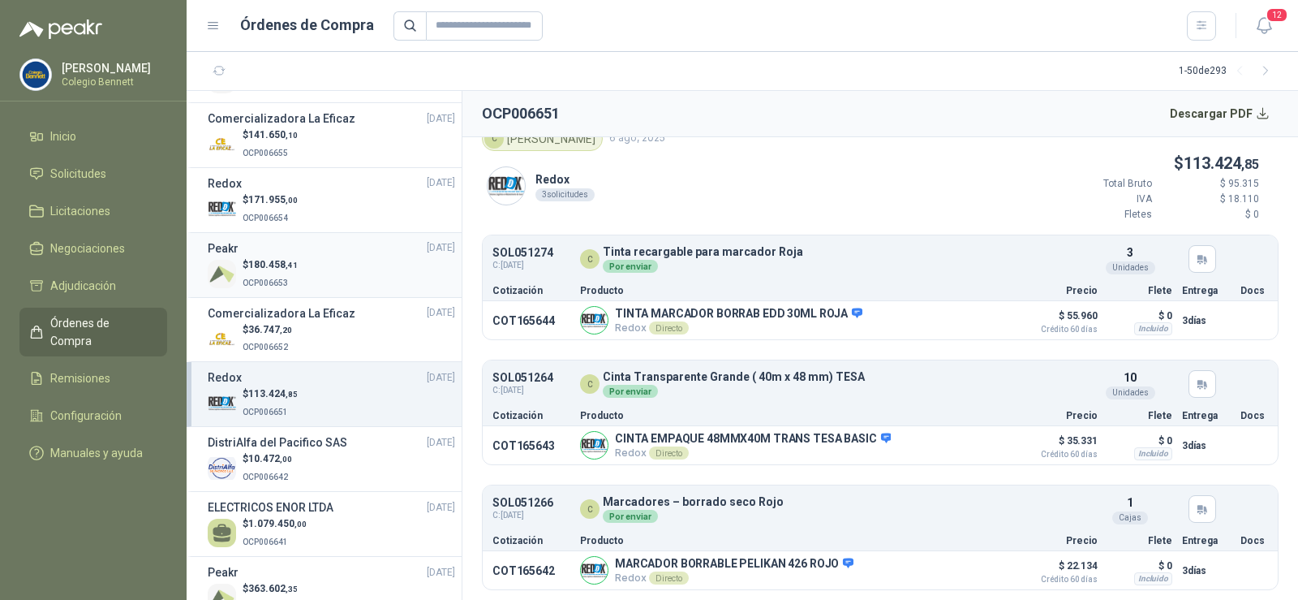
scroll to position [406, 0]
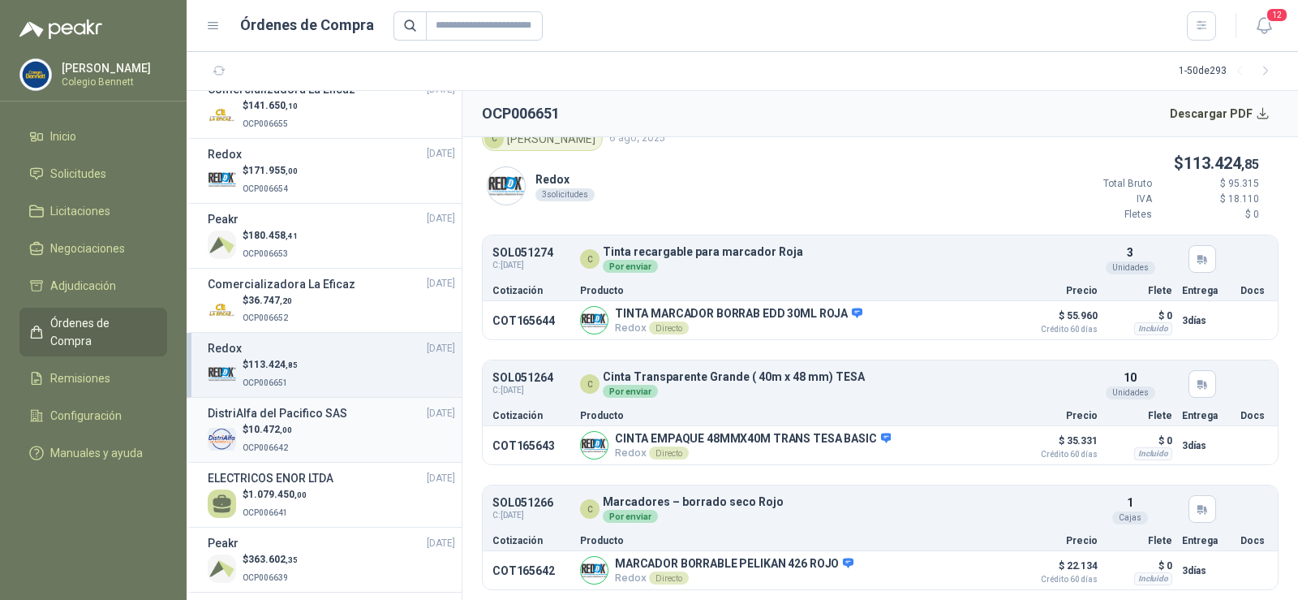
click at [296, 420] on h3 "DistriAlfa del Pacifico SAS" at bounding box center [278, 413] width 140 height 18
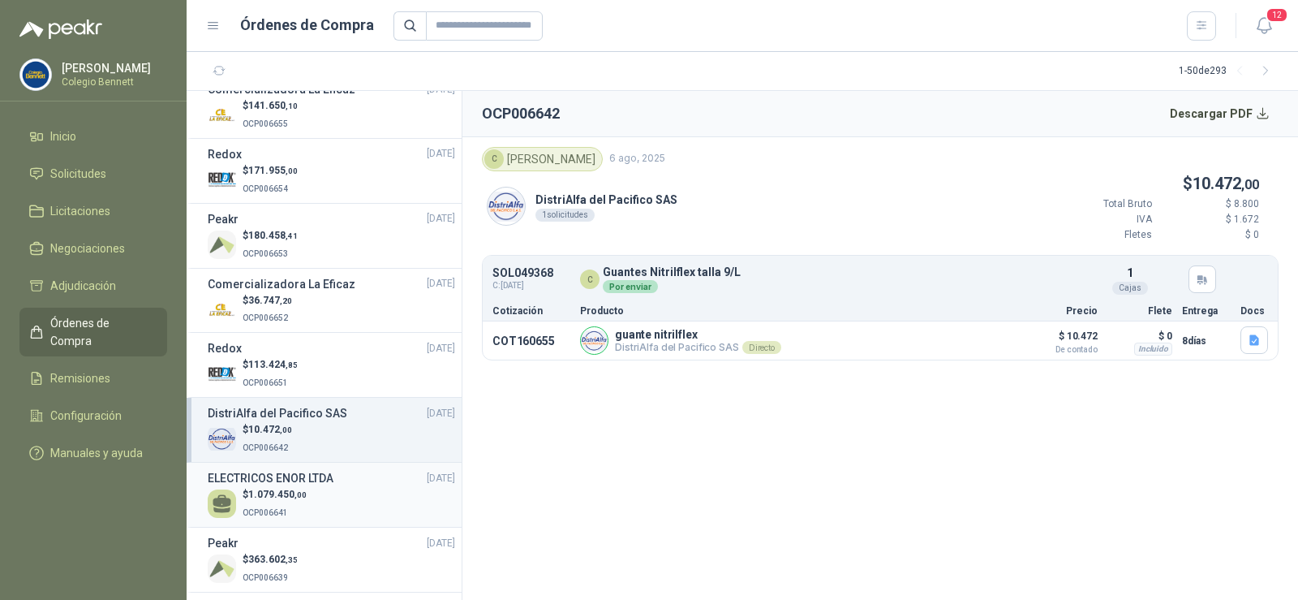
click at [299, 490] on span ",00" at bounding box center [301, 494] width 12 height 9
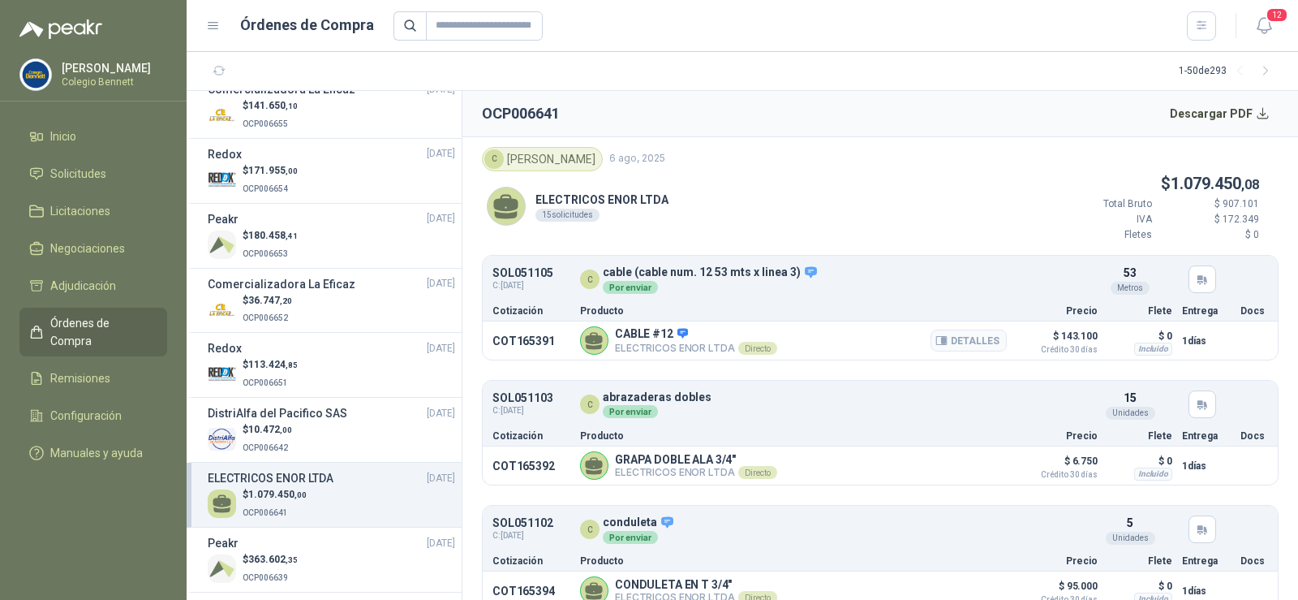
scroll to position [81, 0]
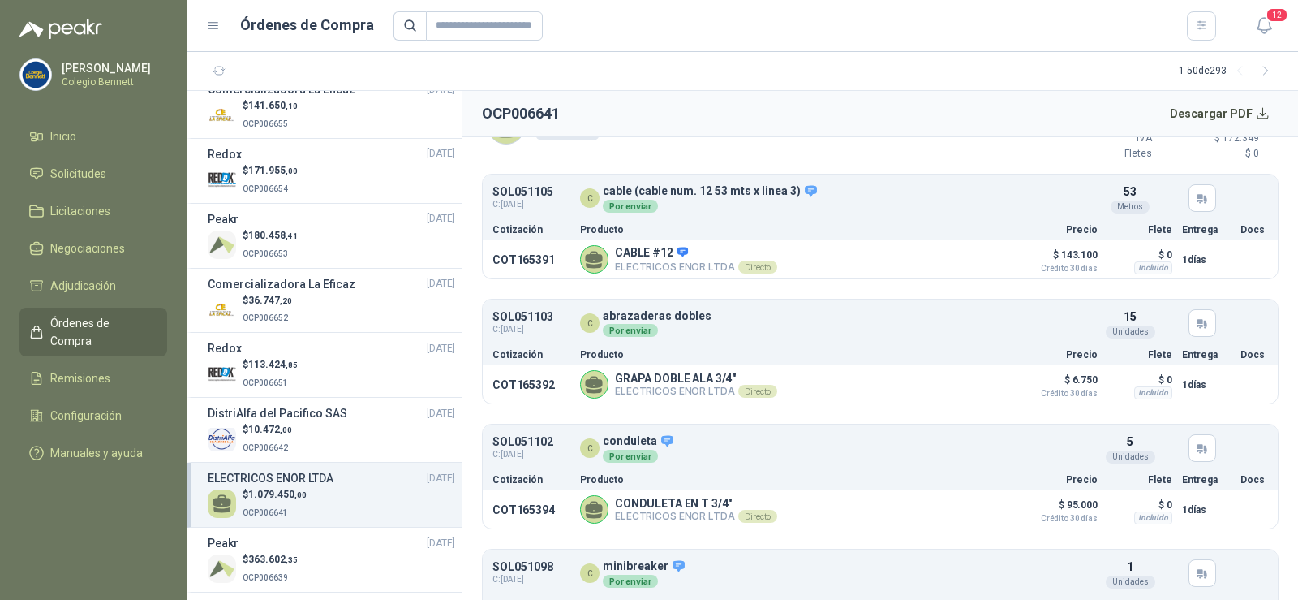
click at [257, 494] on span "1.079.450 ,00" at bounding box center [277, 493] width 58 height 11
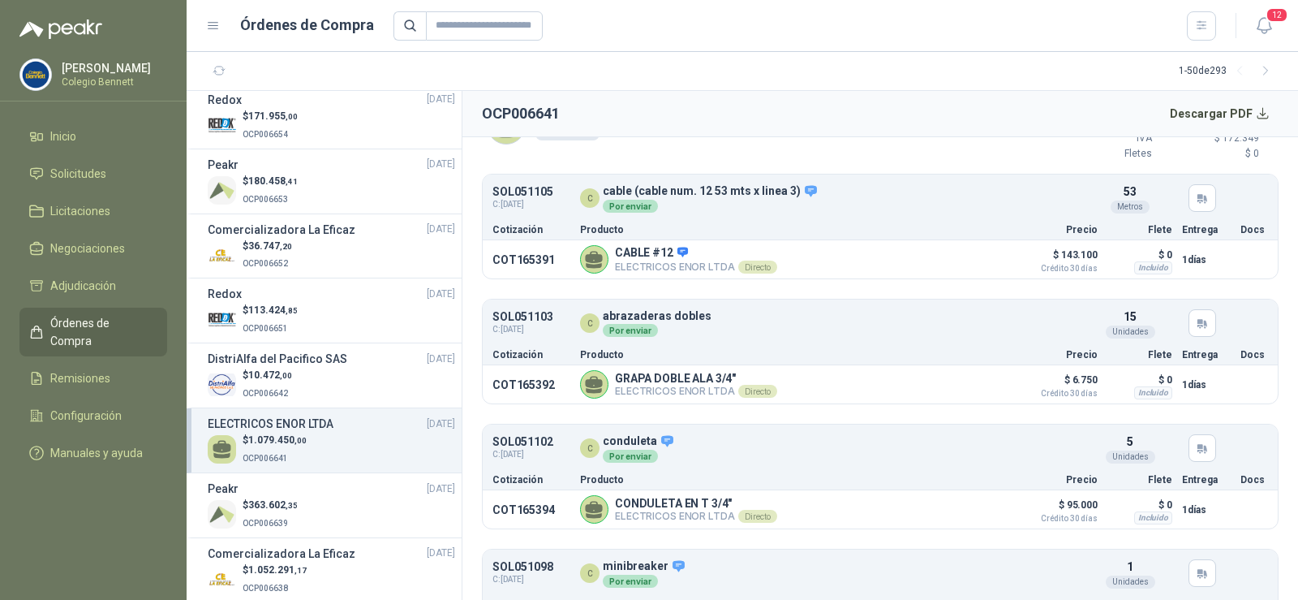
scroll to position [487, 0]
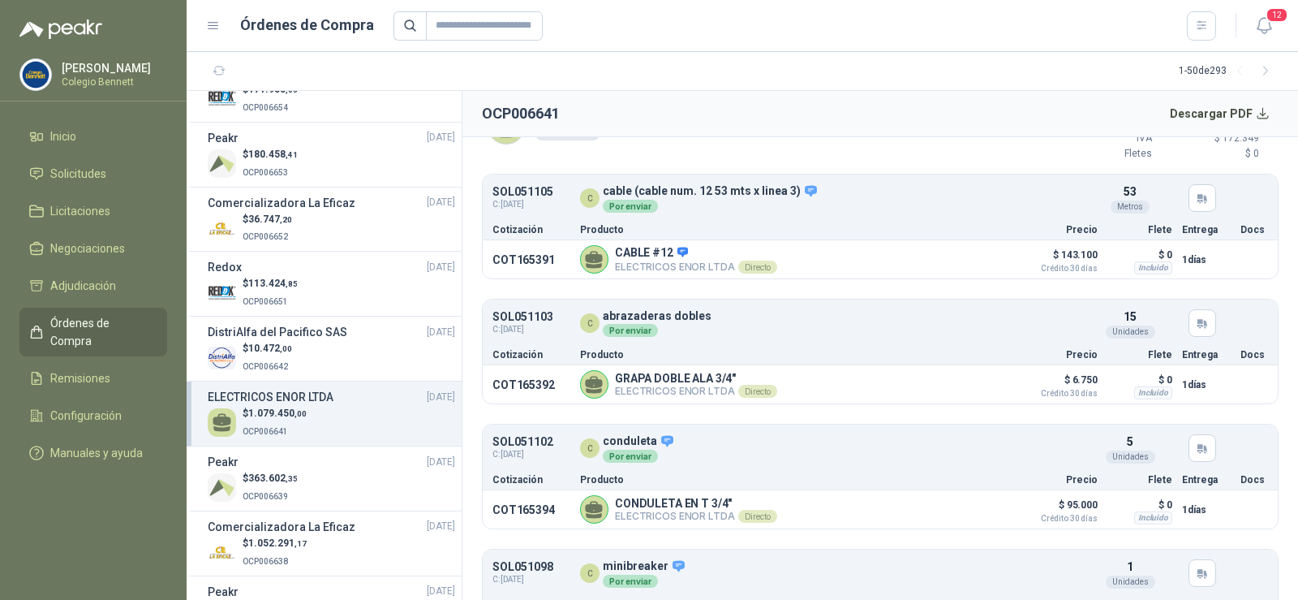
click at [257, 494] on span "OCP006639" at bounding box center [265, 496] width 45 height 9
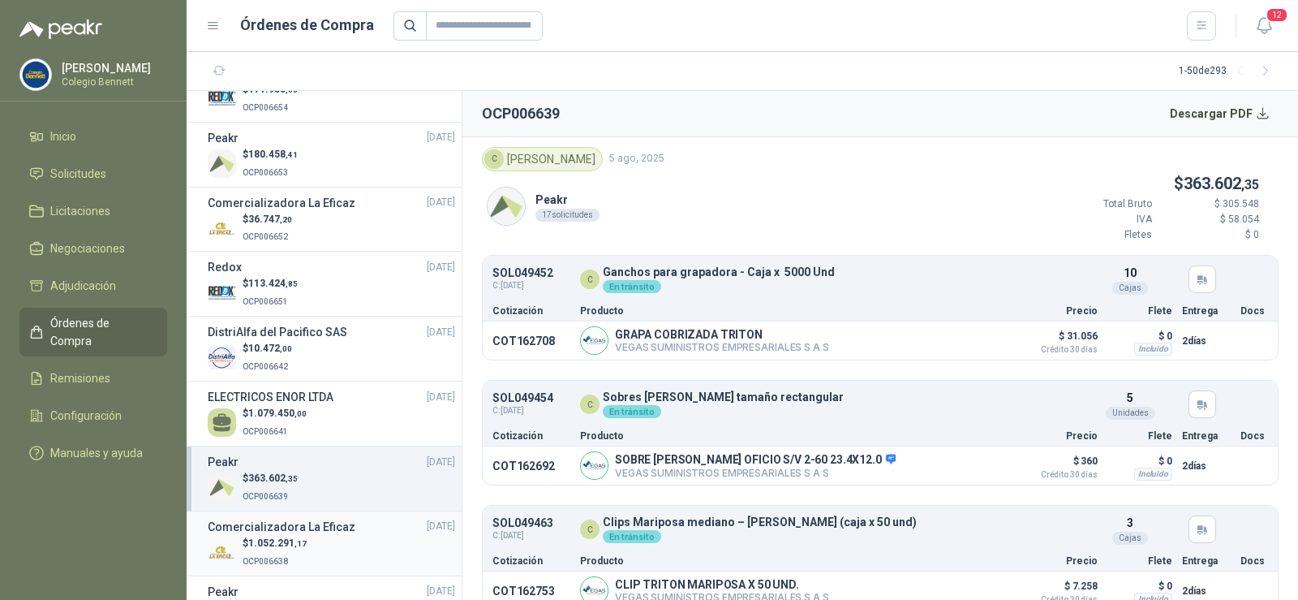
click at [273, 546] on span "1.052.291 ,17" at bounding box center [277, 542] width 58 height 11
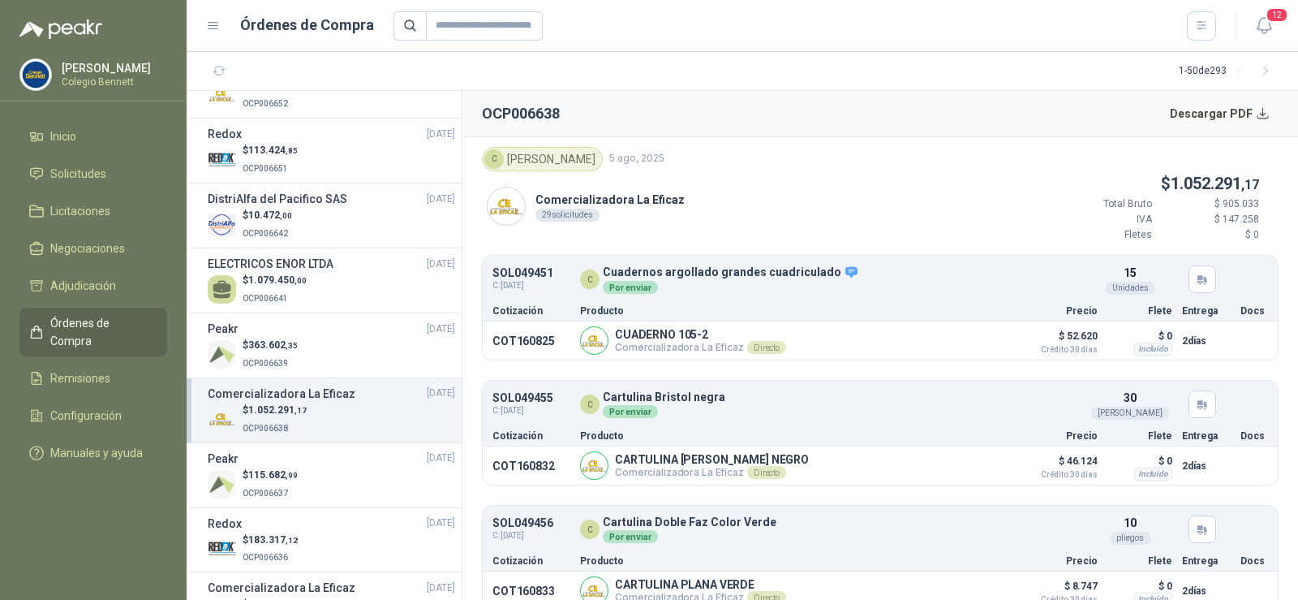
scroll to position [649, 0]
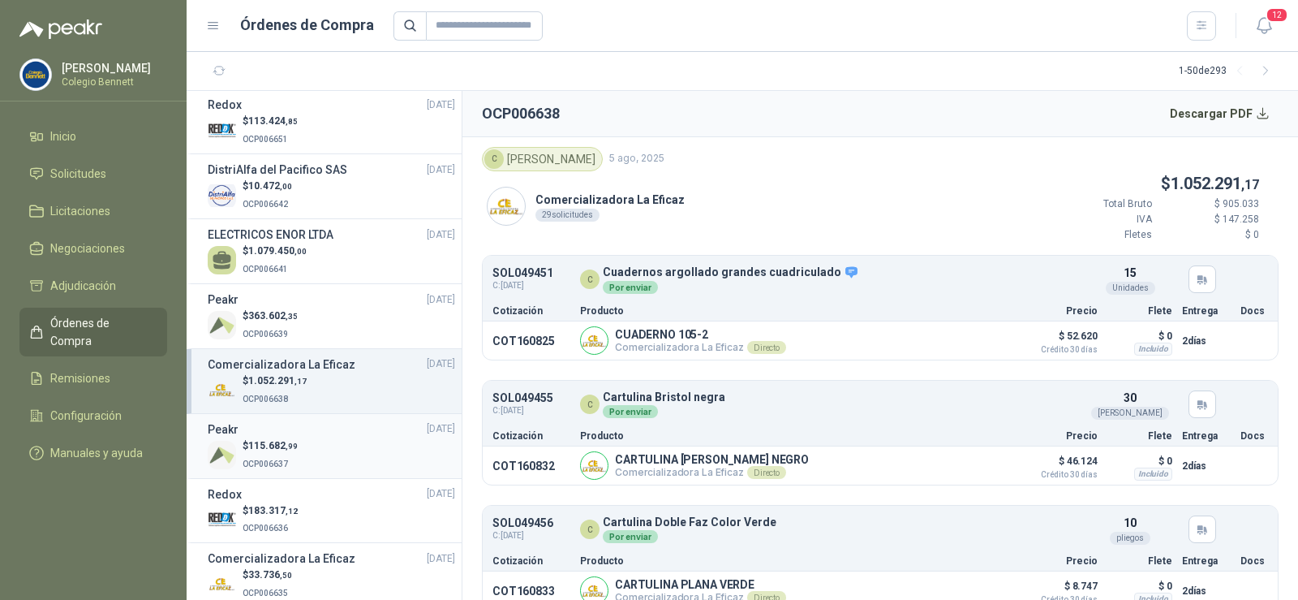
click at [299, 451] on div "$ 115.682 ,99 OCP006637" at bounding box center [331, 454] width 247 height 33
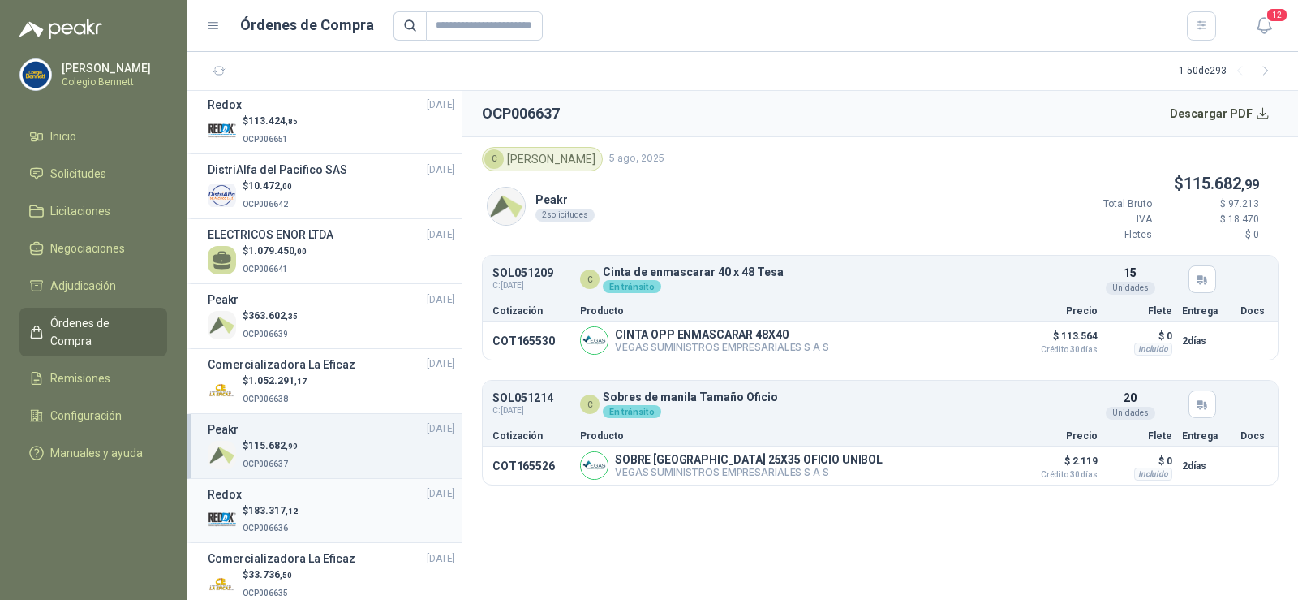
click at [299, 507] on div "$ 183.317 ,12 OCP006636" at bounding box center [331, 519] width 247 height 33
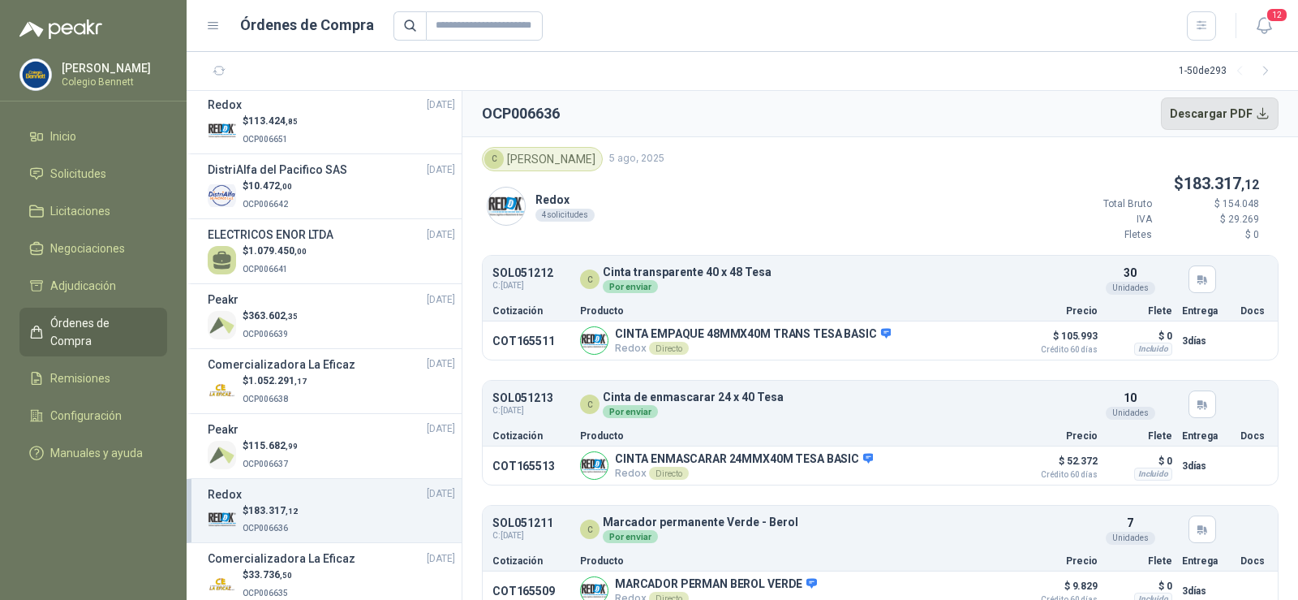
click at [1224, 112] on button "Descargar PDF" at bounding box center [1220, 113] width 118 height 32
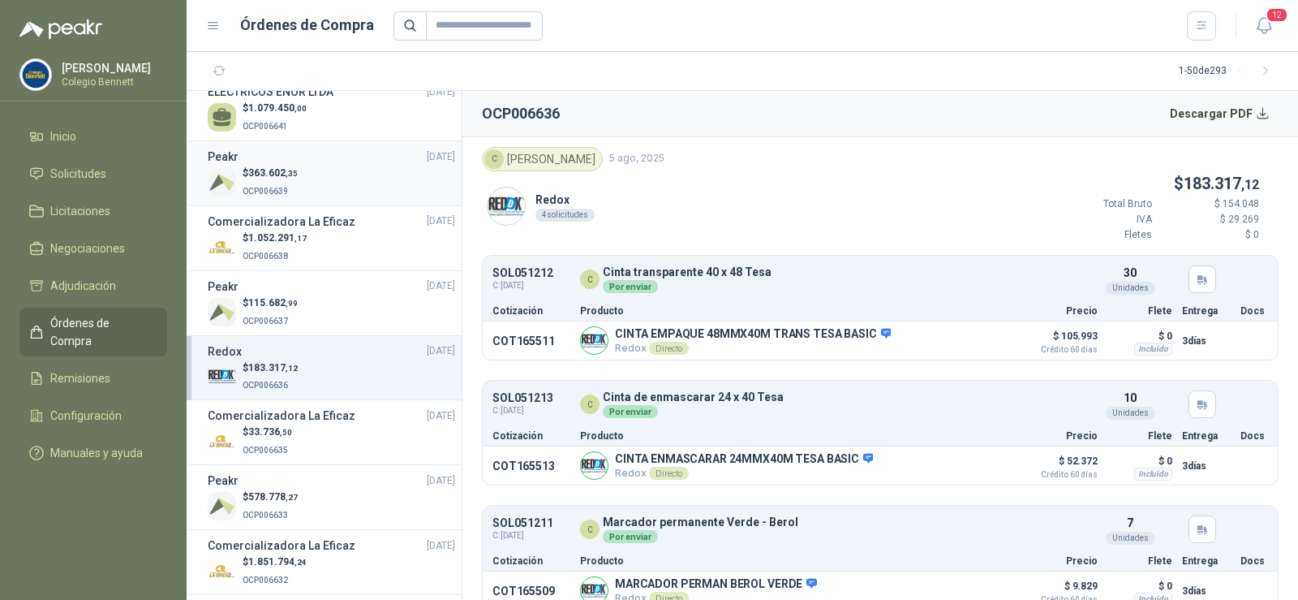
scroll to position [811, 0]
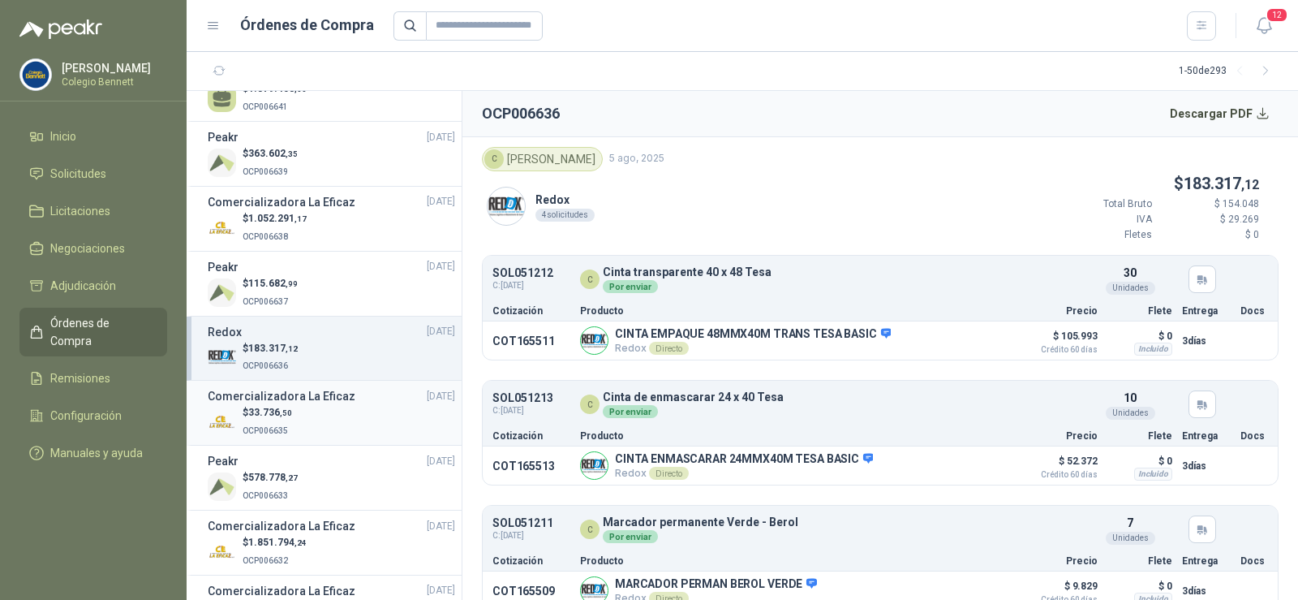
click at [295, 406] on div "$ 33.736 ,50 OCP006635" at bounding box center [331, 421] width 247 height 33
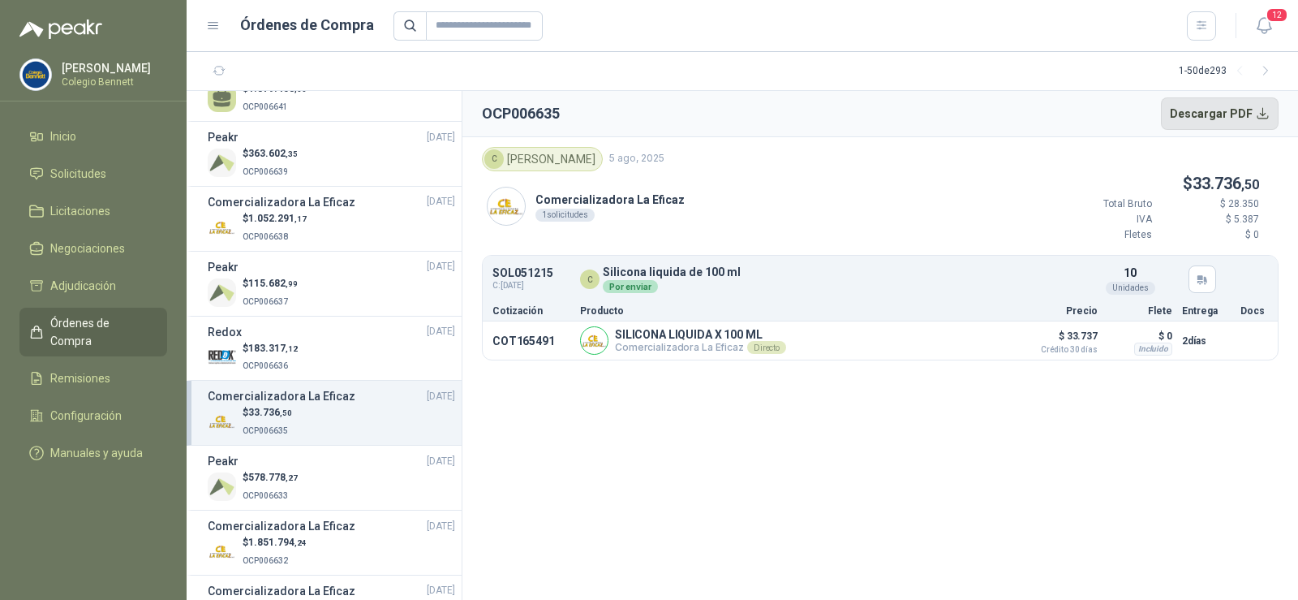
click at [1214, 114] on button "Descargar PDF" at bounding box center [1220, 113] width 118 height 32
click at [303, 476] on div "$ 578.778 ,27 OCP006633" at bounding box center [331, 486] width 247 height 33
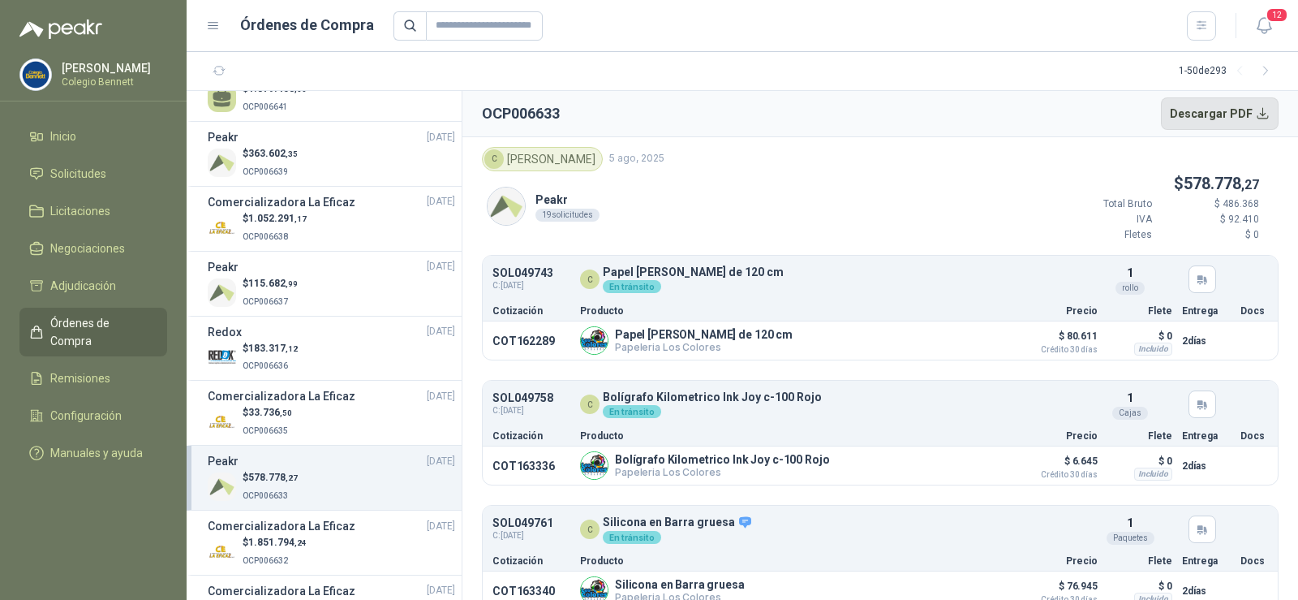
click at [1225, 114] on button "Descargar PDF" at bounding box center [1220, 113] width 118 height 32
click at [293, 549] on p "$ 1.851.794 ,24" at bounding box center [275, 542] width 64 height 15
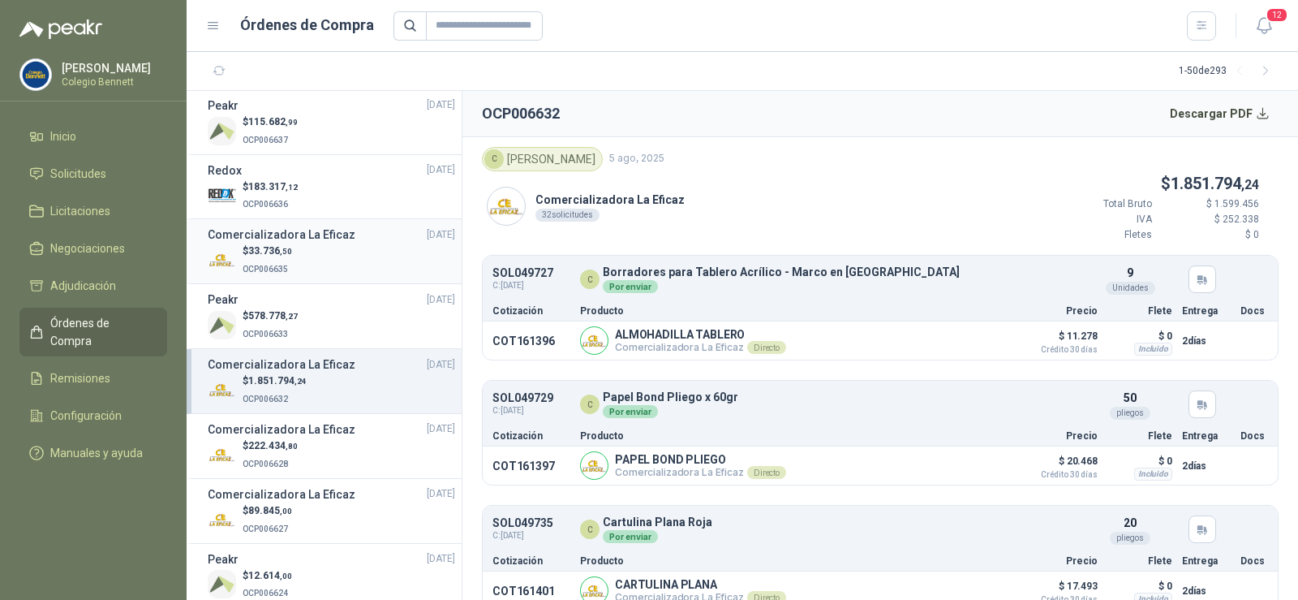
scroll to position [974, 0]
click at [294, 435] on h3 "Comercializadora La Eficaz" at bounding box center [282, 428] width 148 height 18
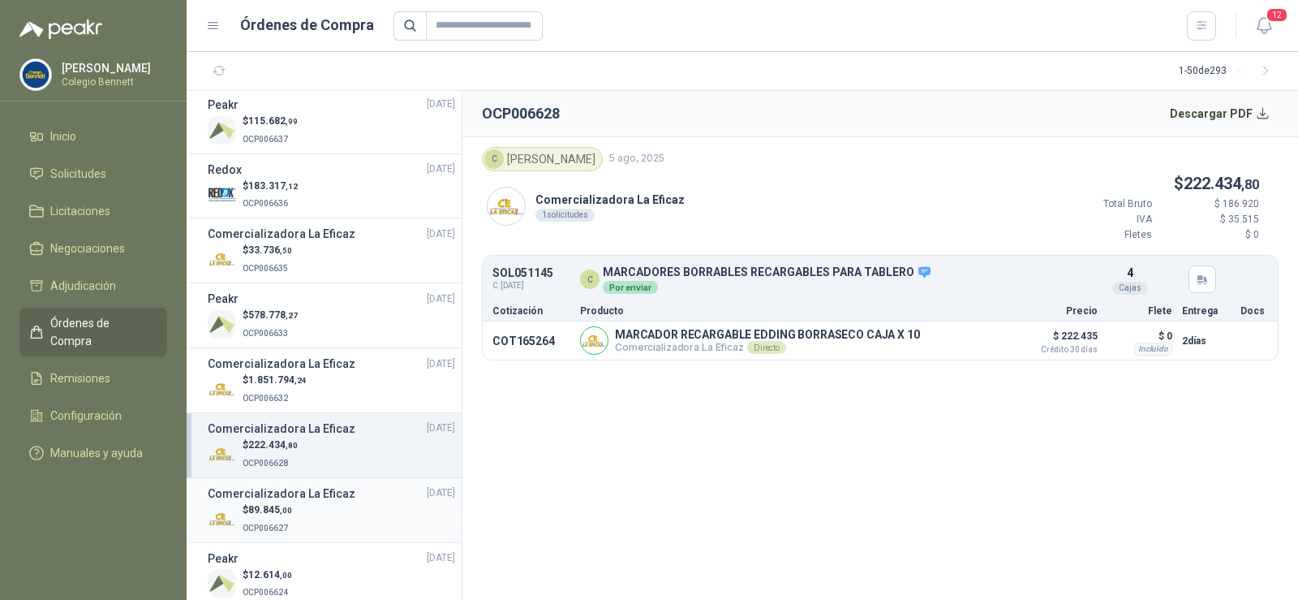
click at [303, 512] on div "$ 89.845 ,00 OCP006627" at bounding box center [331, 518] width 247 height 33
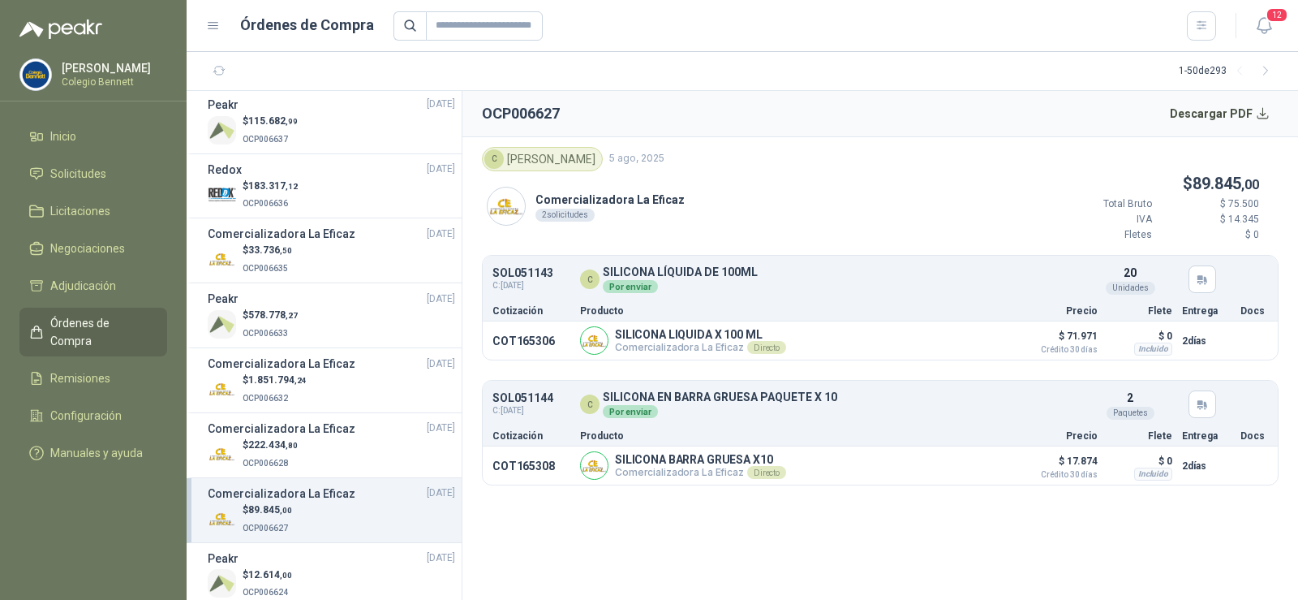
scroll to position [1055, 0]
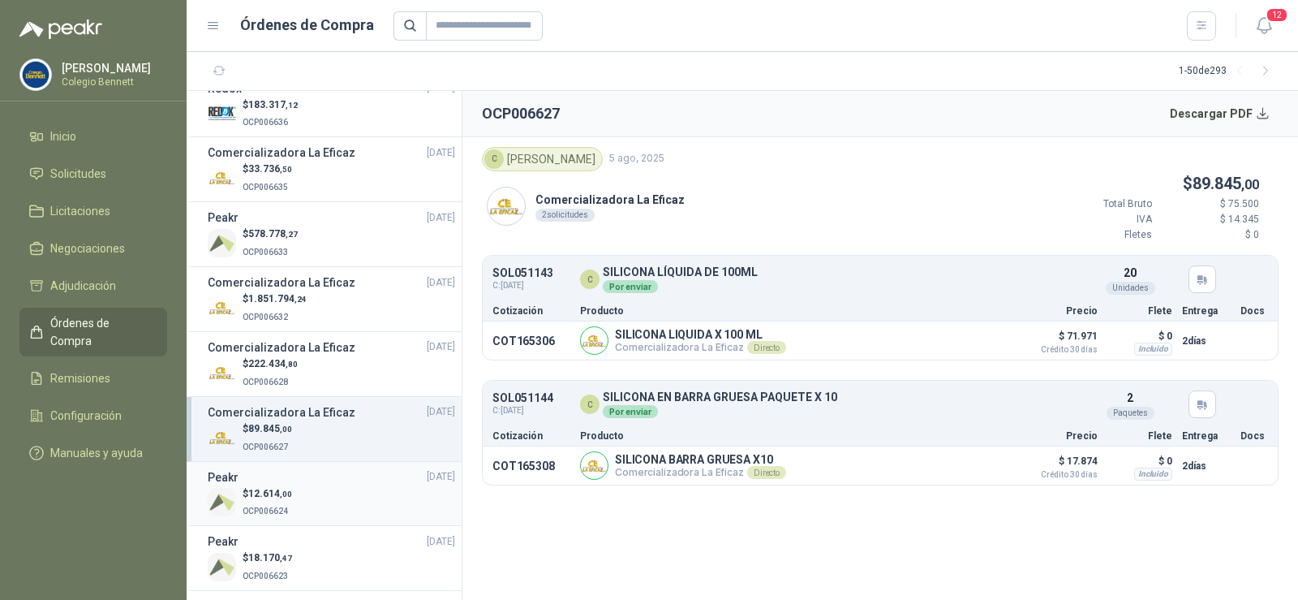
click at [286, 505] on p "OCP006624" at bounding box center [267, 510] width 49 height 18
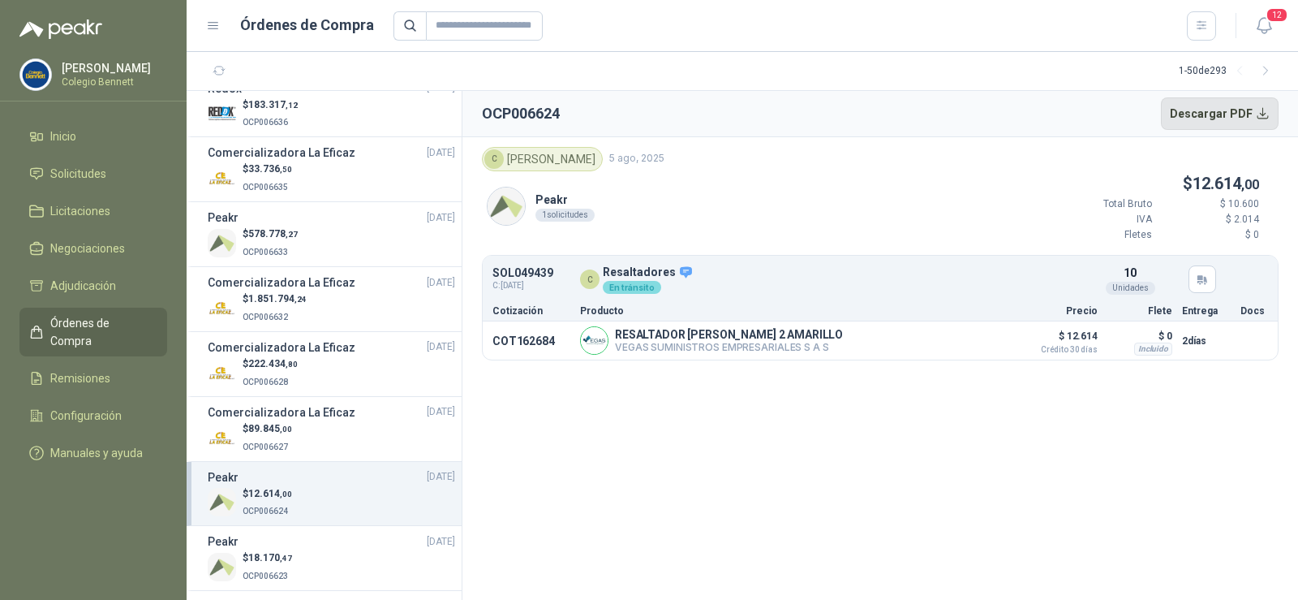
click at [1202, 114] on button "Descargar PDF" at bounding box center [1220, 113] width 118 height 32
click at [304, 553] on div "$ 18.170 ,47 OCP006623" at bounding box center [331, 566] width 247 height 33
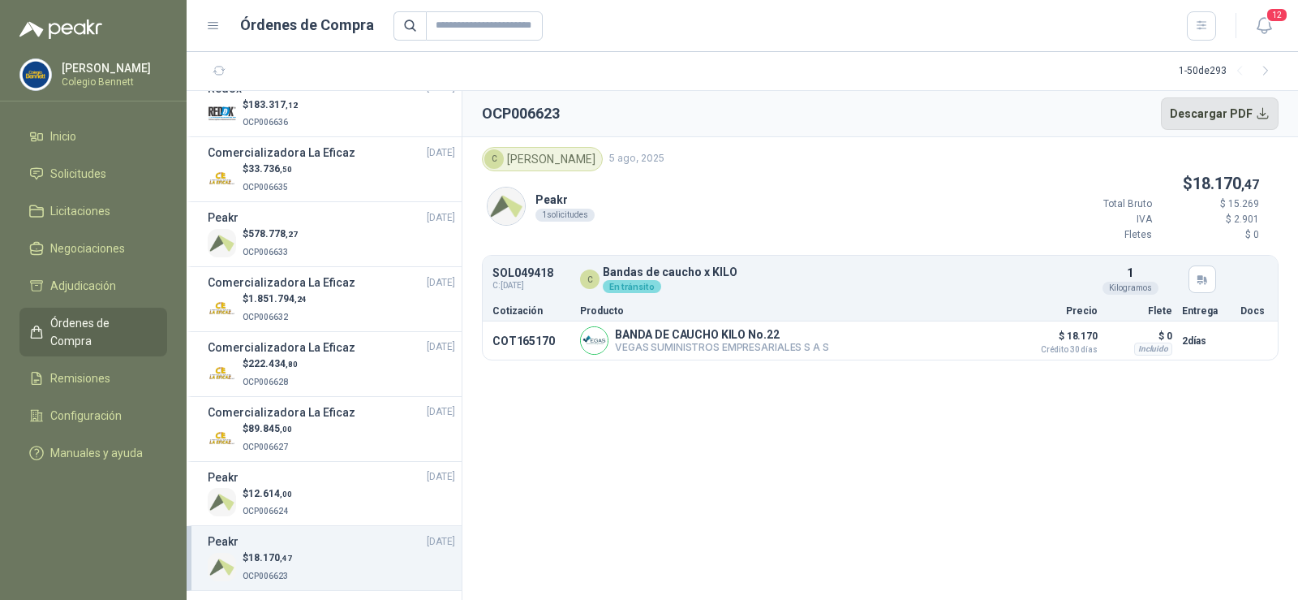
click at [1214, 108] on button "Descargar PDF" at bounding box center [1220, 113] width 118 height 32
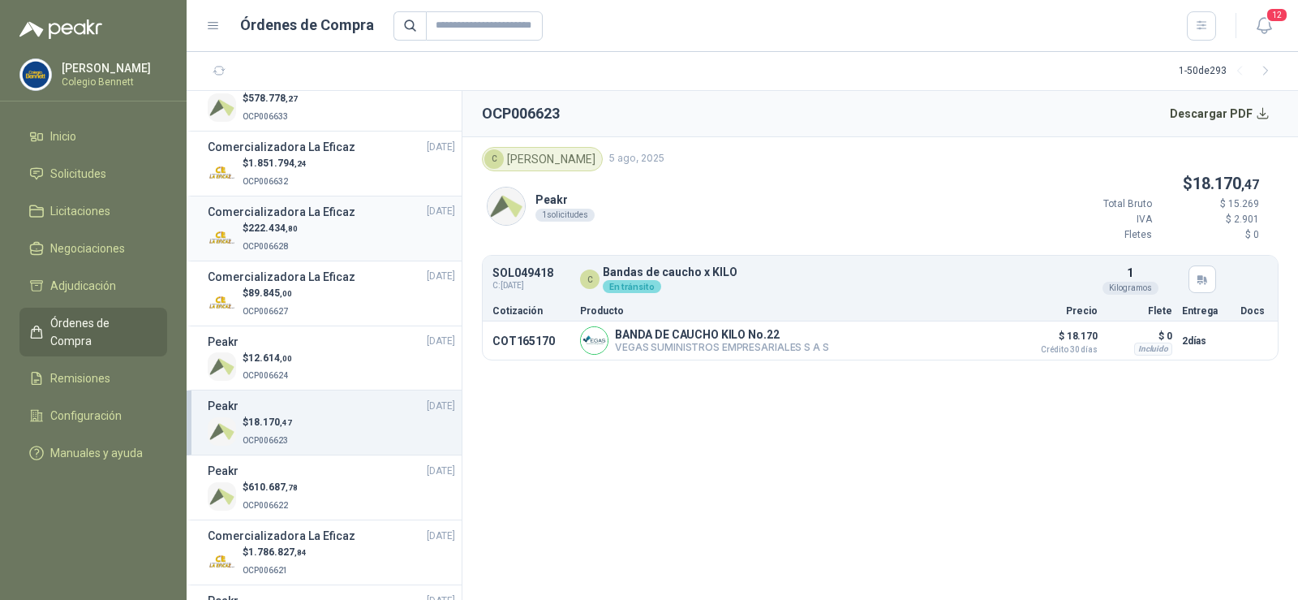
scroll to position [1217, 0]
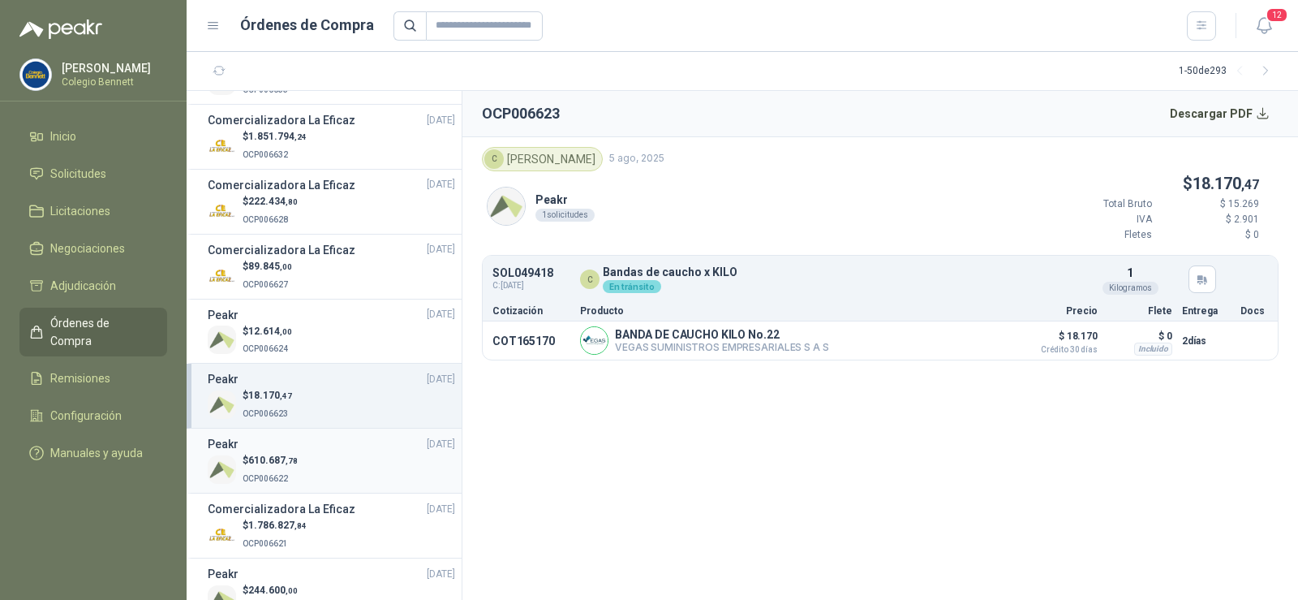
click at [290, 466] on p "$ 610.687 ,78" at bounding box center [270, 460] width 55 height 15
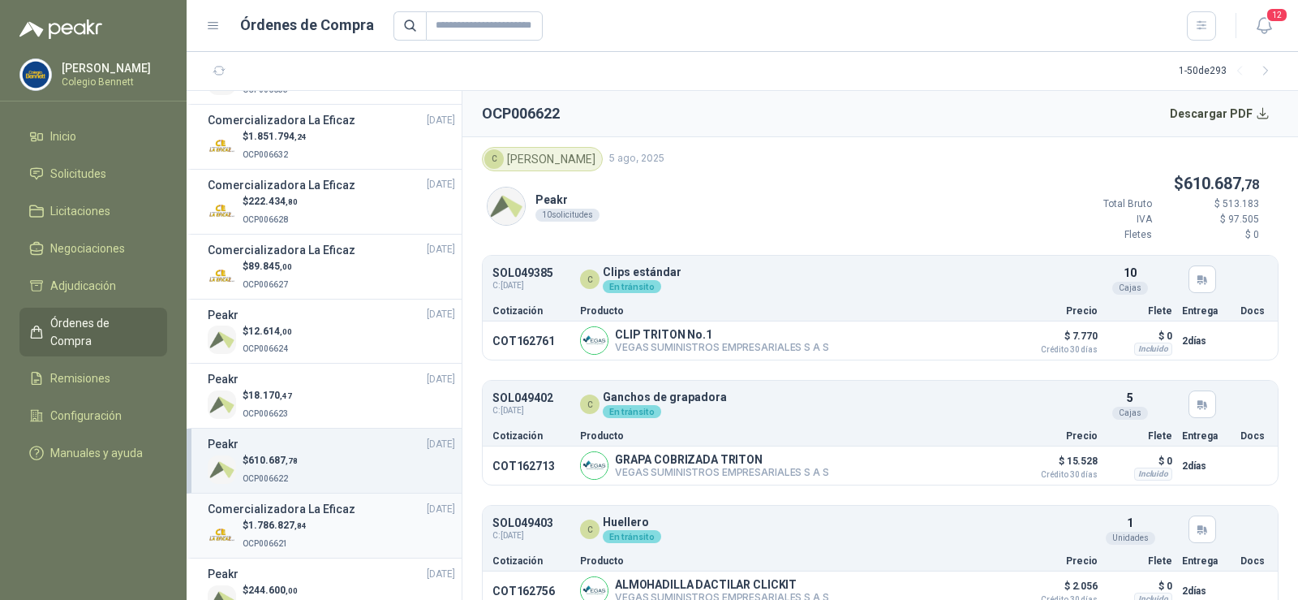
click at [295, 511] on h3 "Comercializadora La Eficaz" at bounding box center [282, 509] width 148 height 18
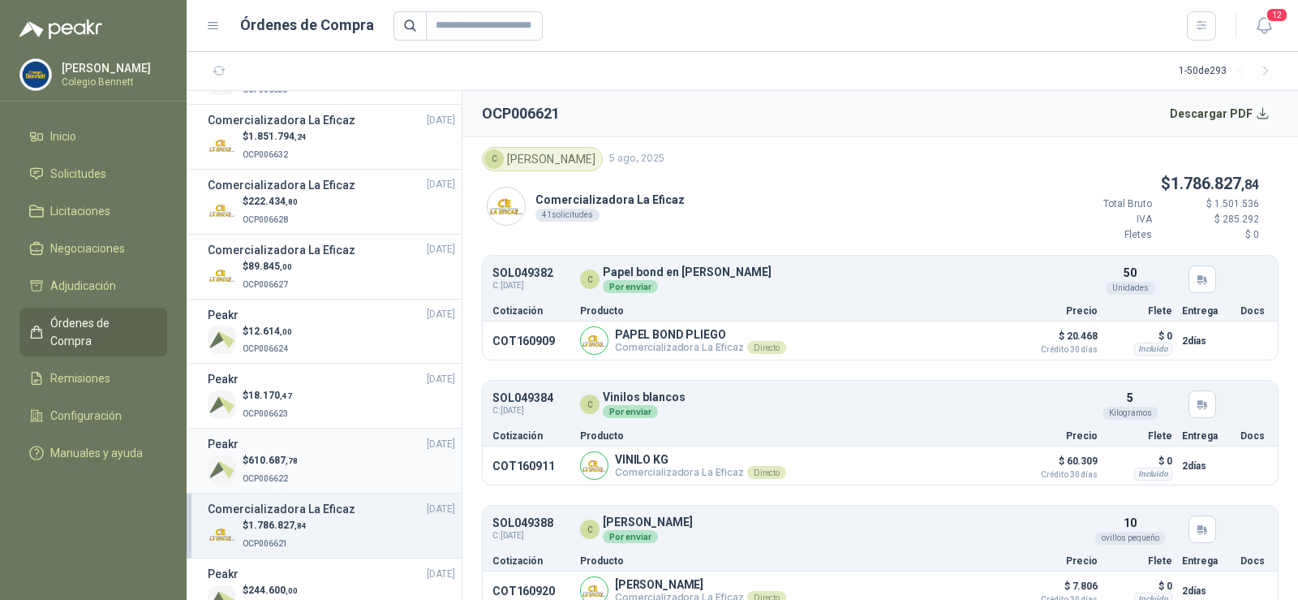
scroll to position [1298, 0]
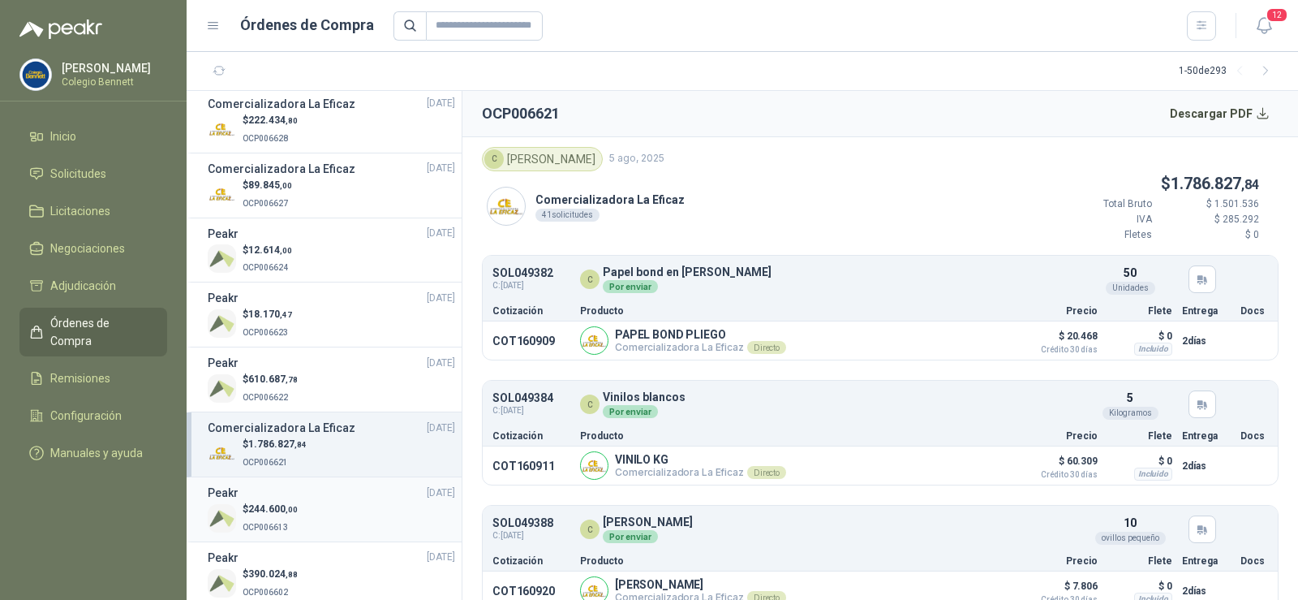
click at [324, 513] on div "$ 244.600 ,00 OCP006613" at bounding box center [331, 517] width 247 height 33
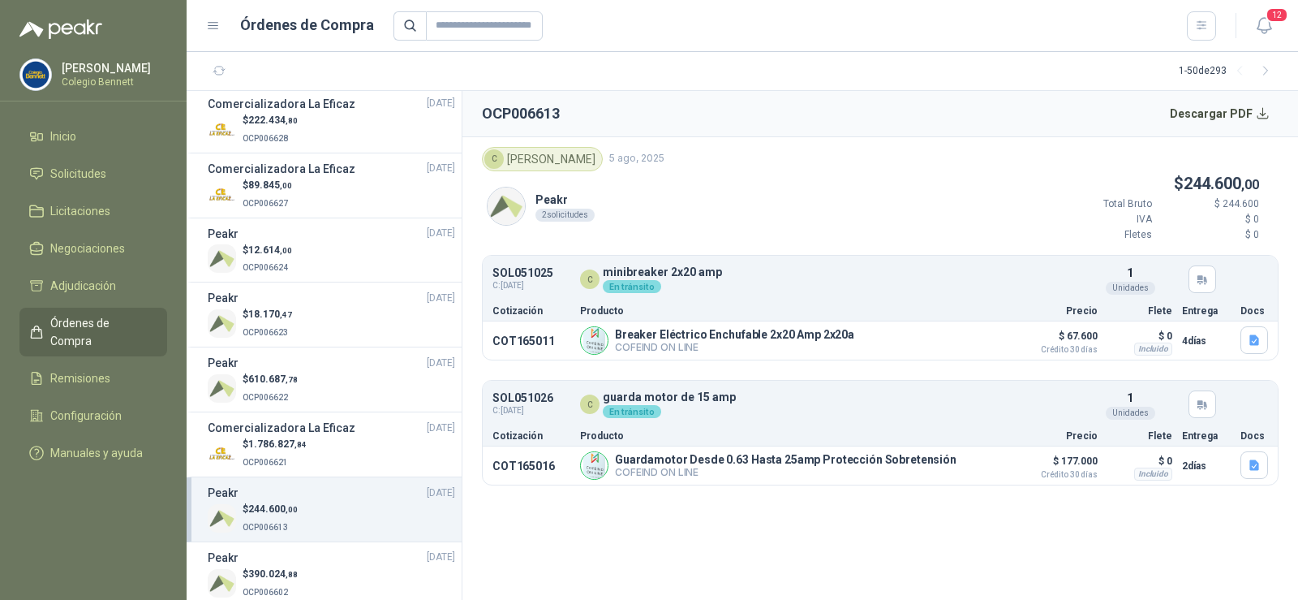
scroll to position [1379, 0]
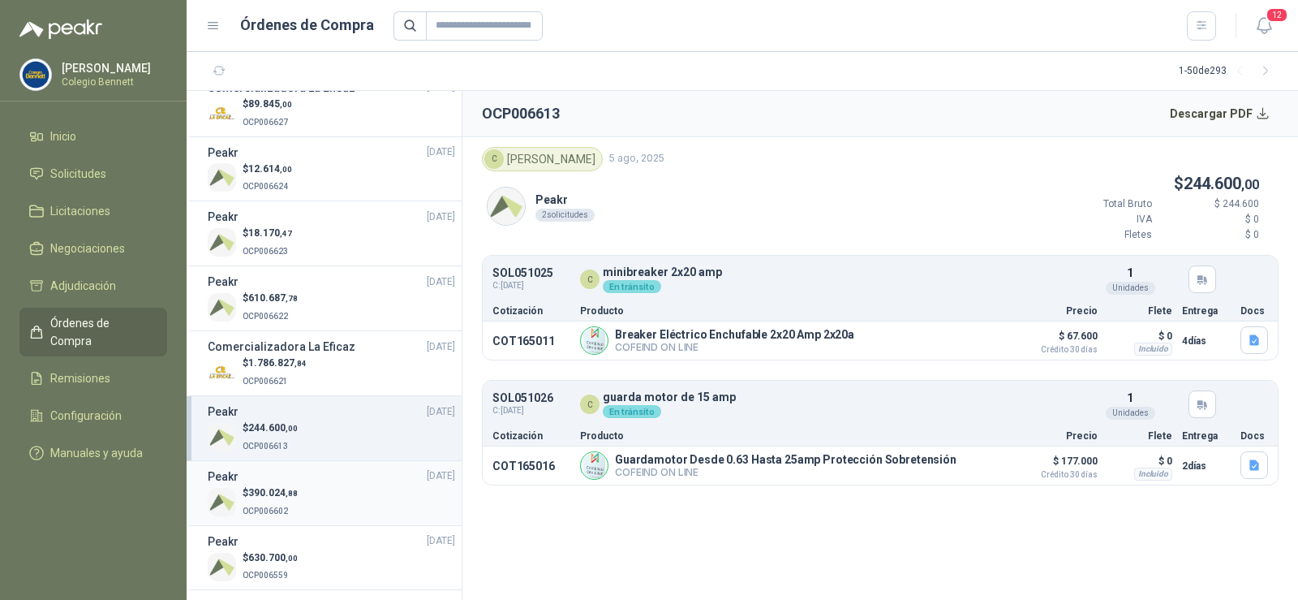
click at [319, 501] on div "$ 390.024 ,88 OCP006602" at bounding box center [331, 501] width 247 height 33
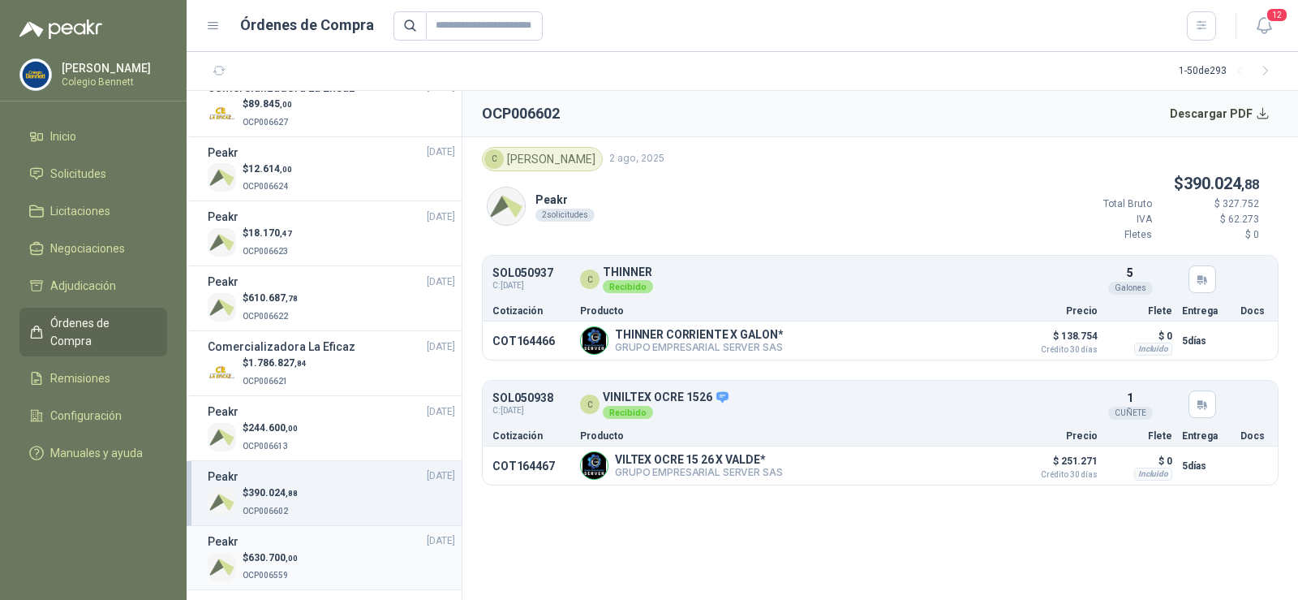
click at [312, 548] on div "Peakr [DATE]" at bounding box center [331, 541] width 247 height 18
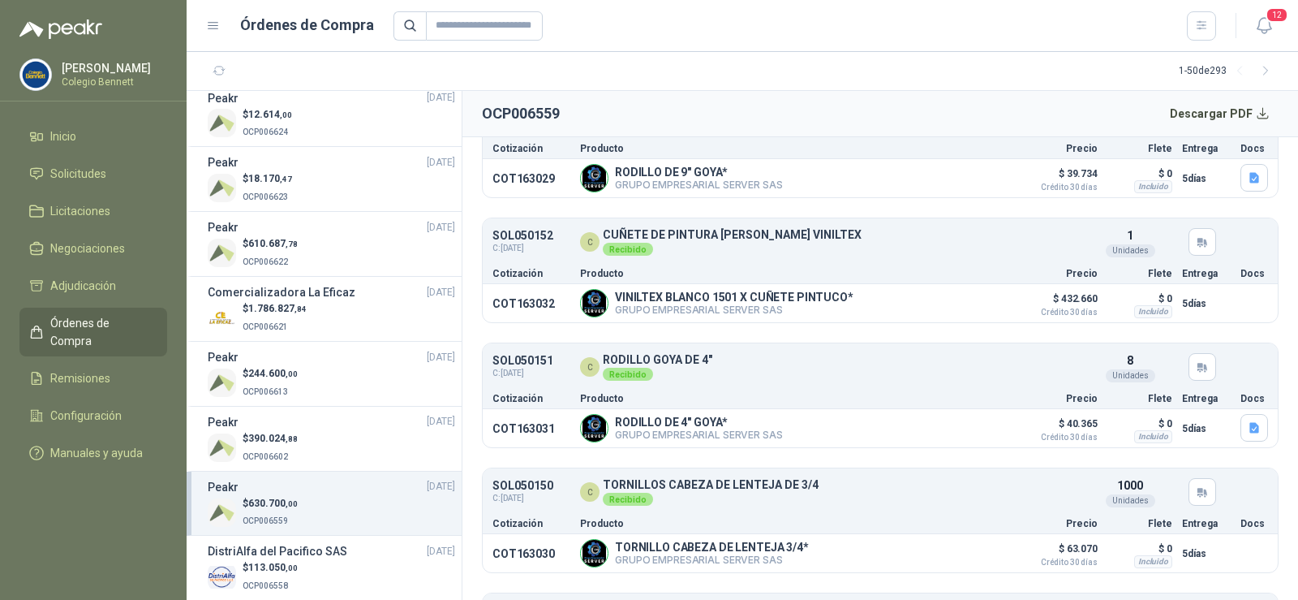
scroll to position [1460, 0]
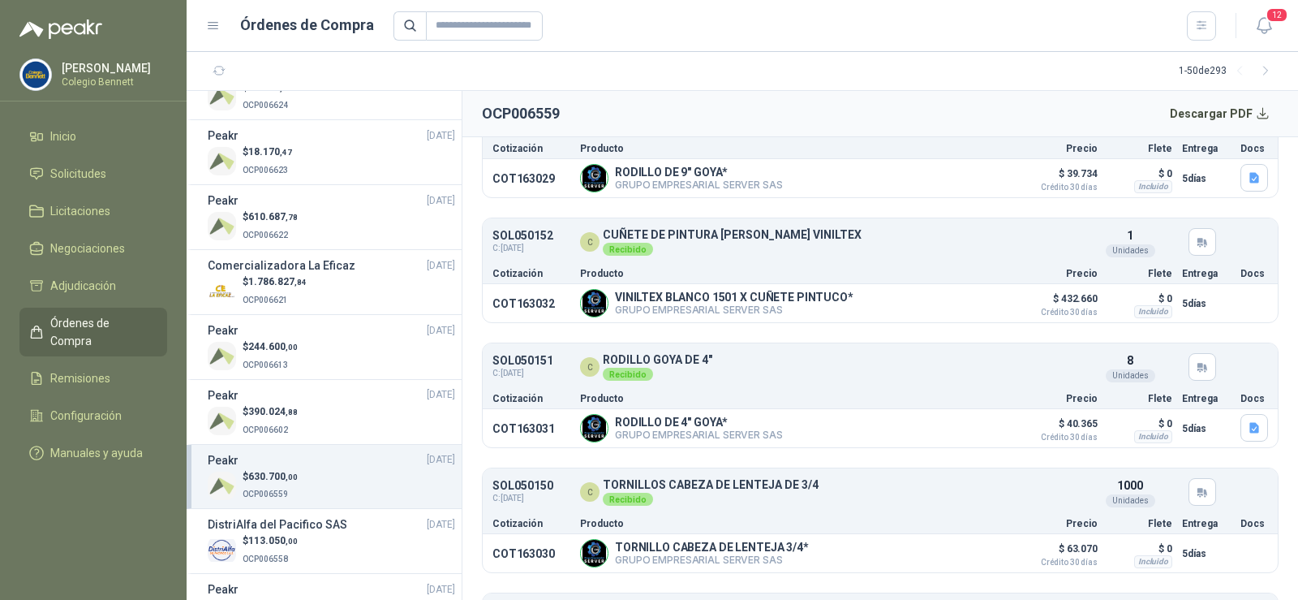
click at [315, 527] on h3 "DistriAlfa del Pacifico SAS" at bounding box center [278, 524] width 140 height 18
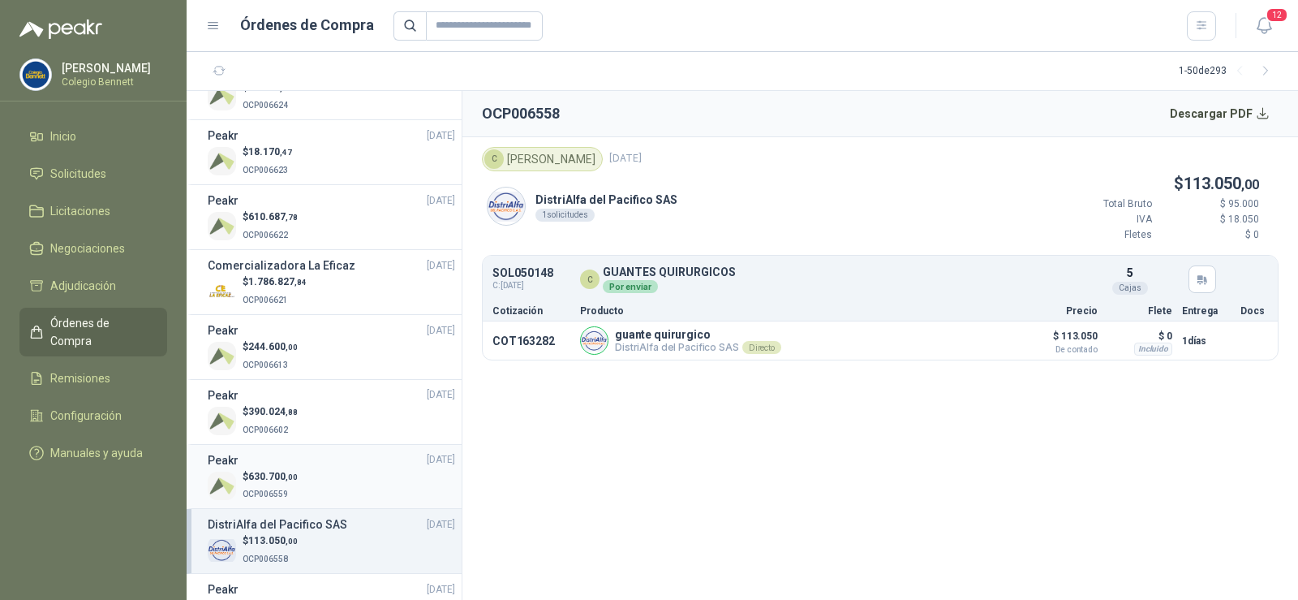
scroll to position [1542, 0]
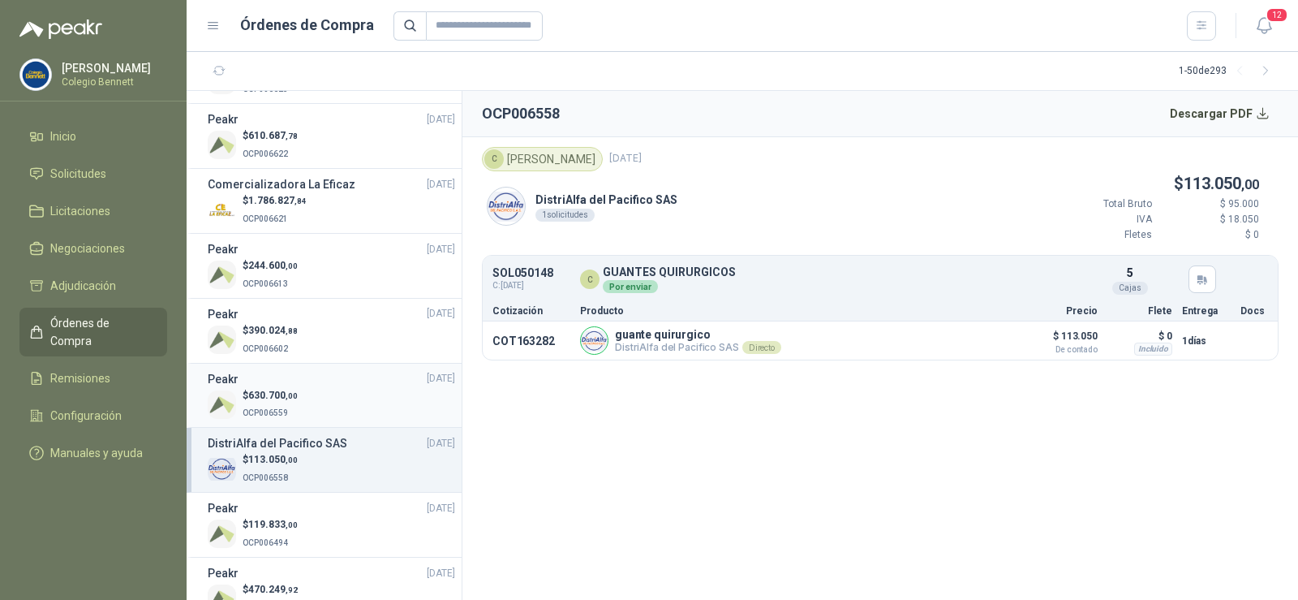
click at [315, 527] on div "$ 119.833 ,00 OCP006494" at bounding box center [331, 533] width 247 height 33
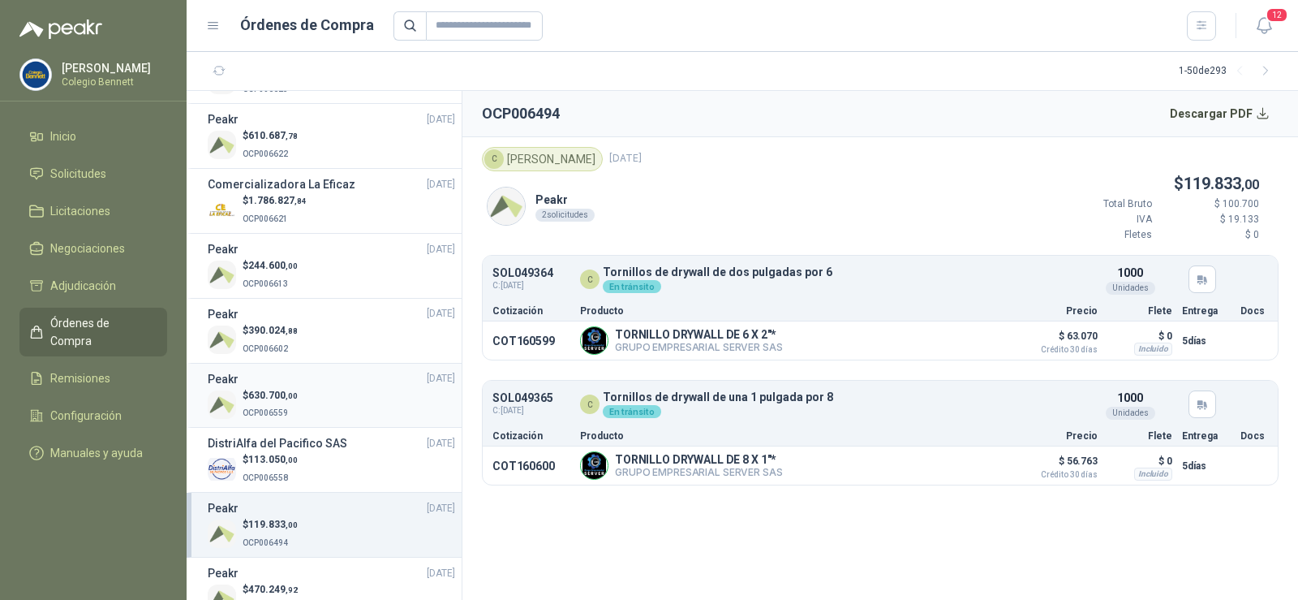
scroll to position [1623, 0]
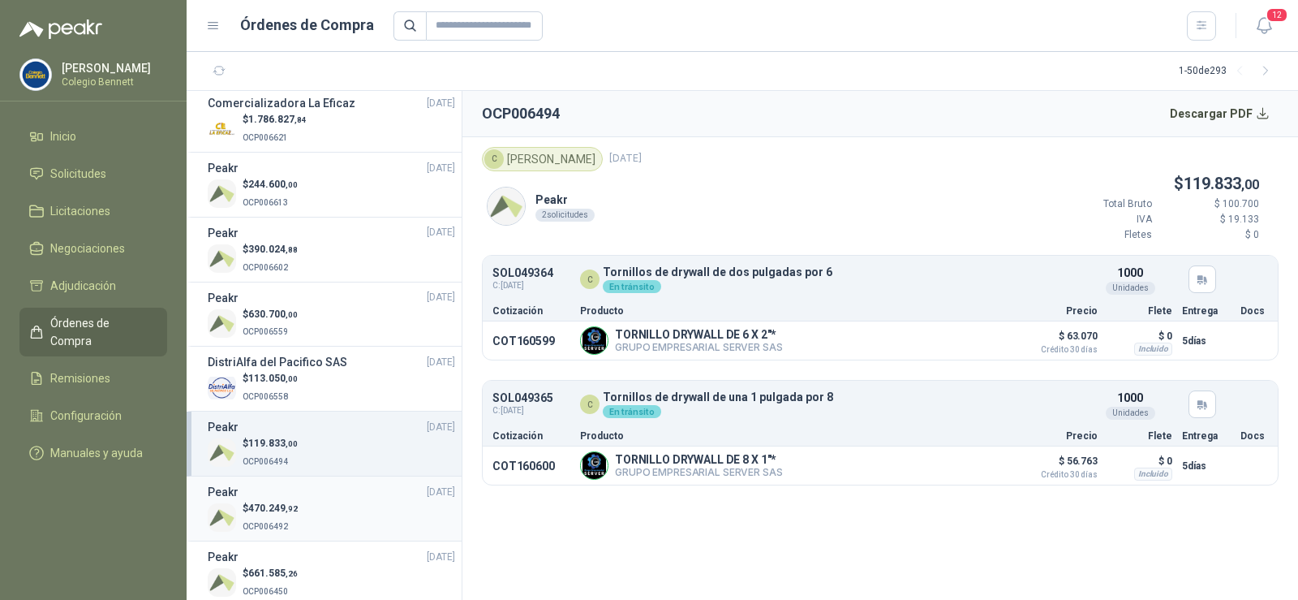
click at [315, 520] on div "$ 470.249 ,92 OCP006492" at bounding box center [331, 517] width 247 height 33
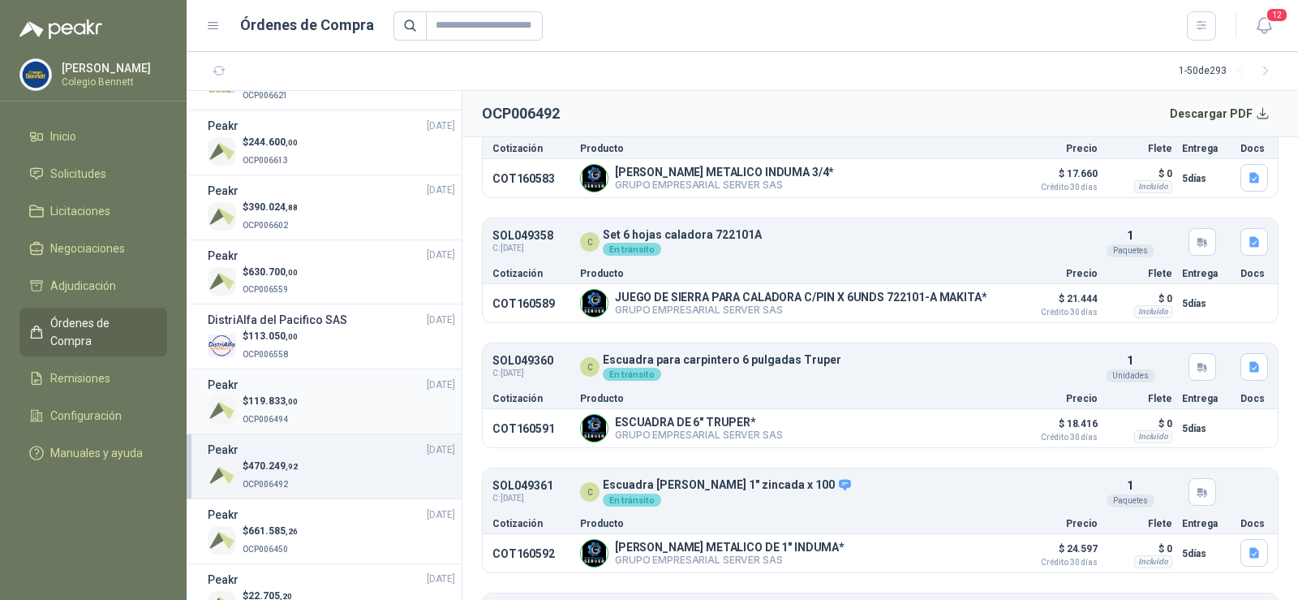
scroll to position [1704, 0]
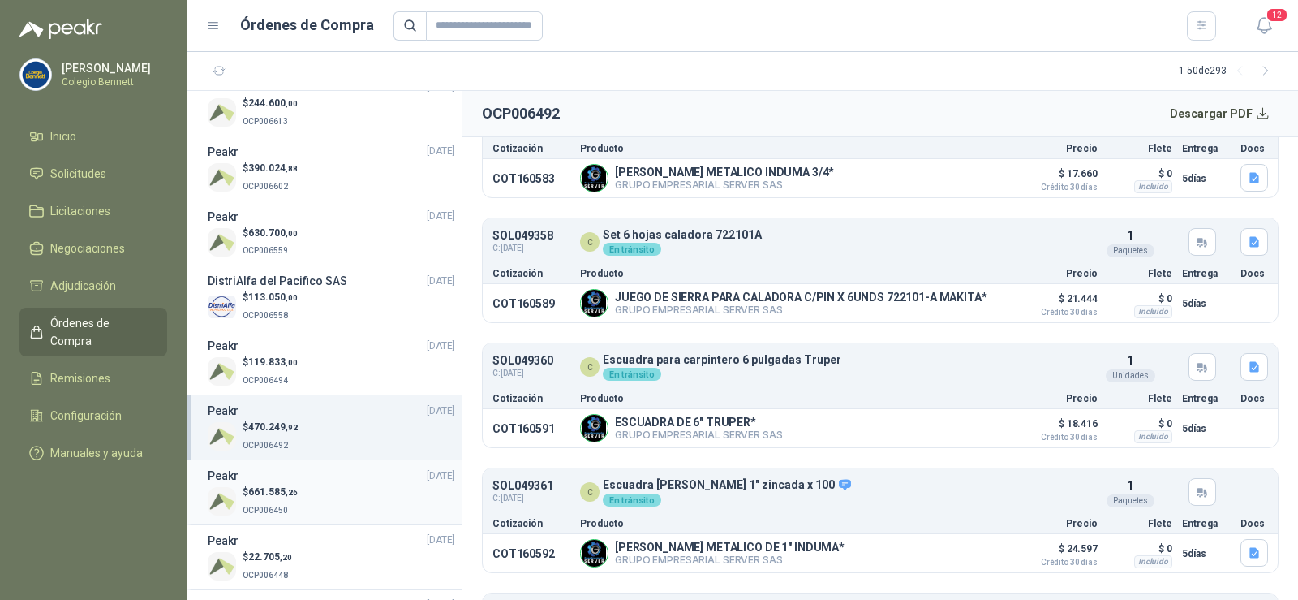
click at [342, 491] on div "$ 661.585 ,26 OCP006450" at bounding box center [331, 500] width 247 height 33
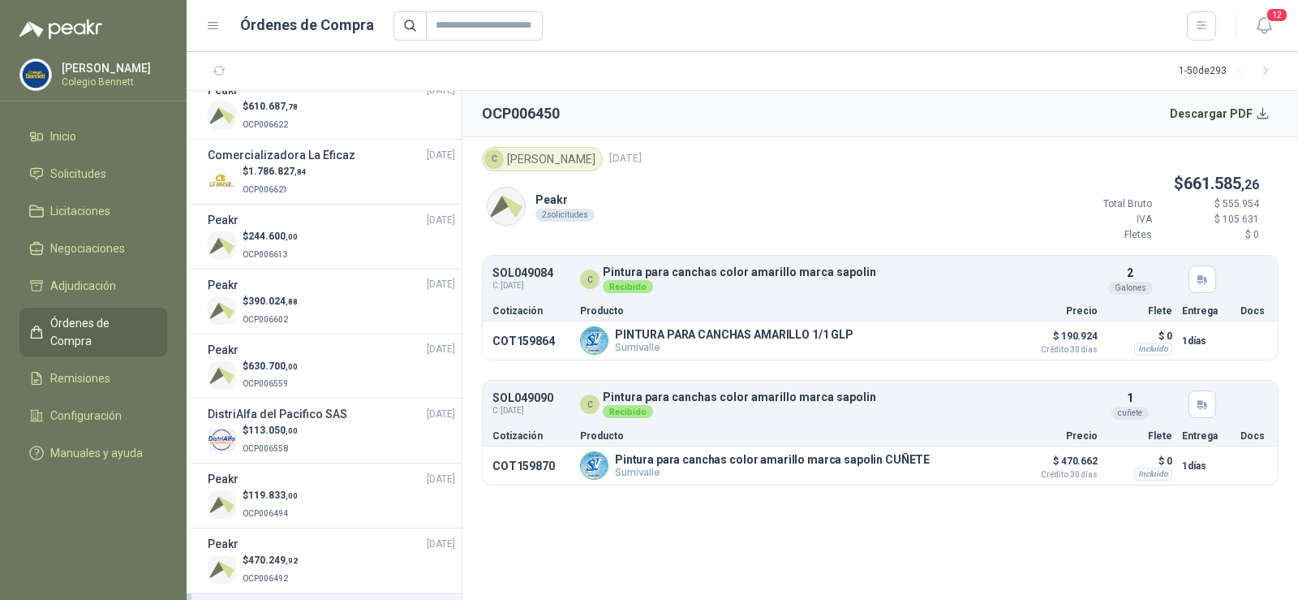
scroll to position [1542, 0]
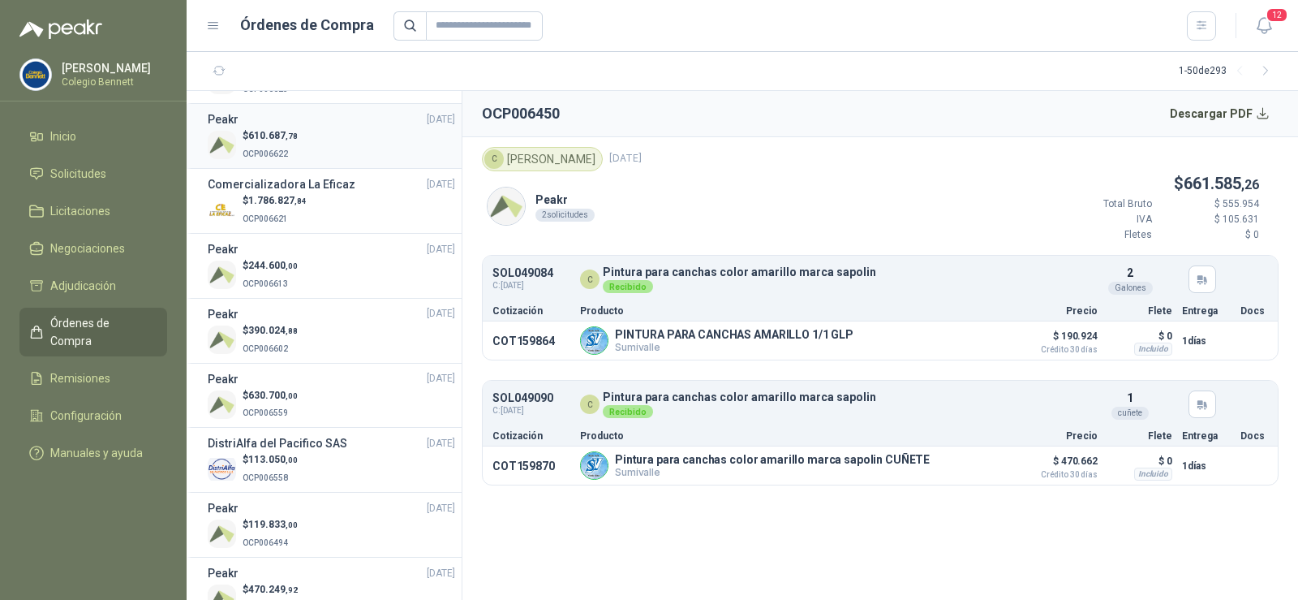
click at [257, 135] on span "610.687 ,78" at bounding box center [272, 135] width 49 height 11
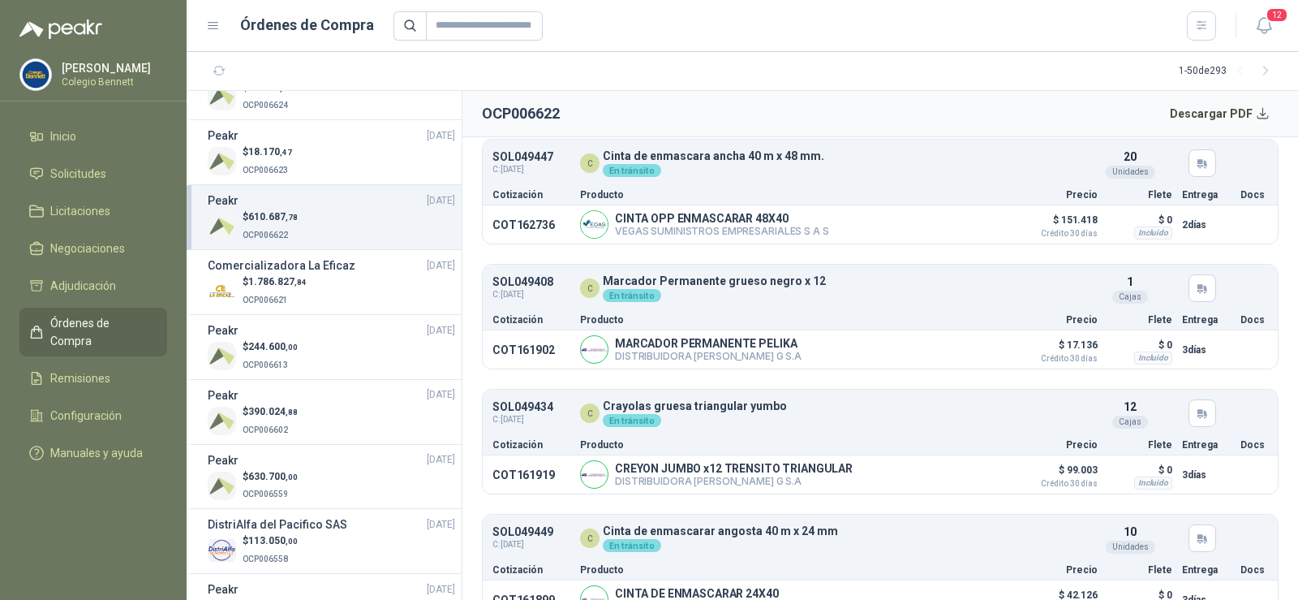
scroll to position [895, 0]
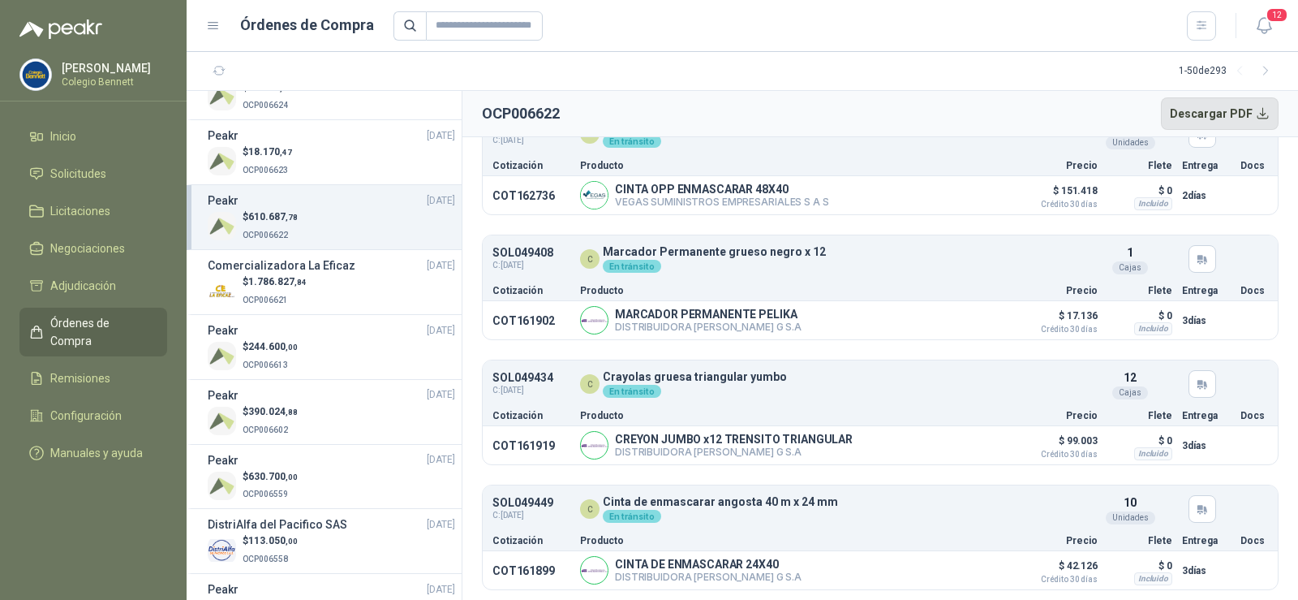
click at [1244, 121] on button "Descargar PDF" at bounding box center [1220, 113] width 118 height 32
